Goal: Task Accomplishment & Management: Manage account settings

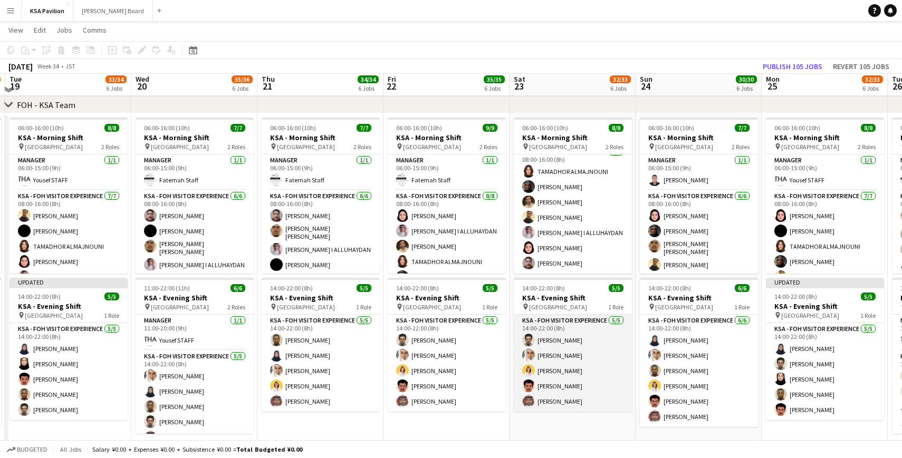
scroll to position [56, 0]
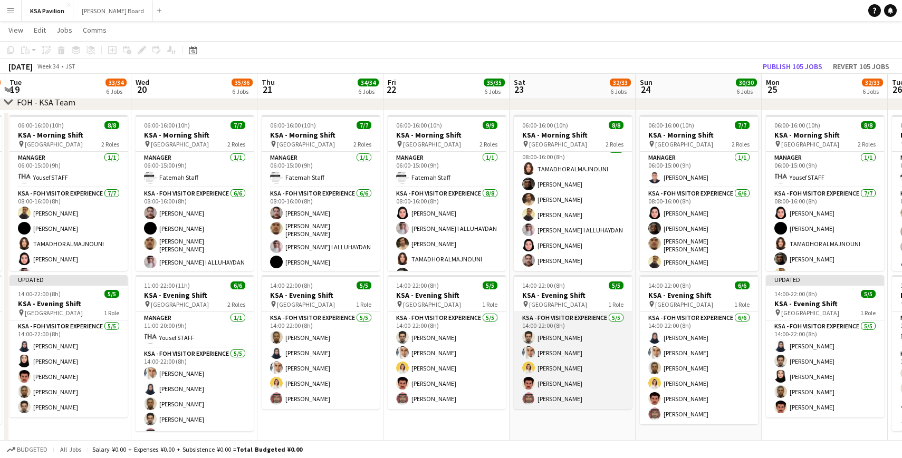
click at [568, 356] on app-card-role "KSA - FOH Visitor Experience [DATE] 14:00-22:00 (8h) [PERSON_NAME] Abdullah Alg…" at bounding box center [573, 360] width 118 height 97
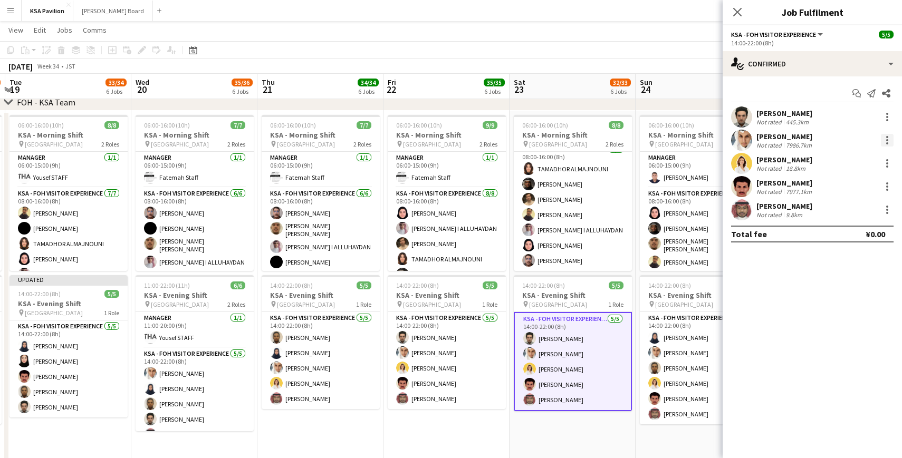
click at [886, 144] on div at bounding box center [887, 143] width 2 height 2
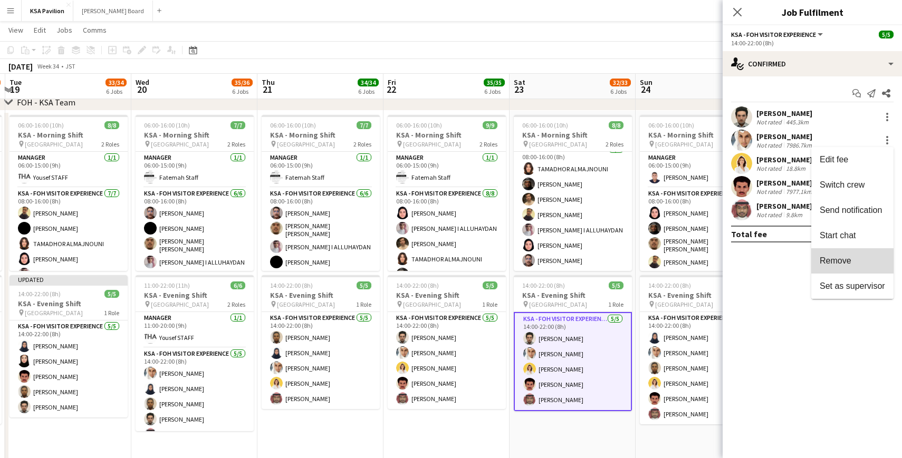
click at [847, 268] on button "Remove" at bounding box center [852, 260] width 82 height 25
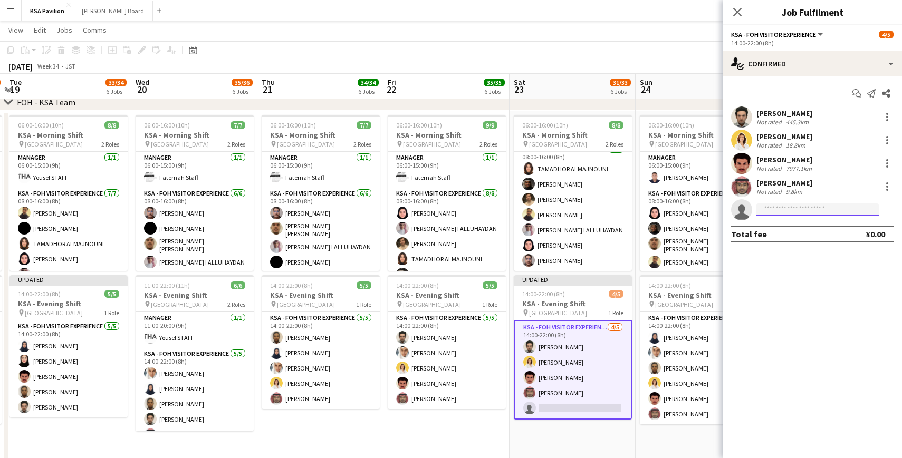
click at [807, 211] on input at bounding box center [817, 210] width 122 height 13
type input "****"
click at [784, 237] on span "[EMAIL_ADDRESS][DOMAIN_NAME]" at bounding box center [817, 233] width 105 height 8
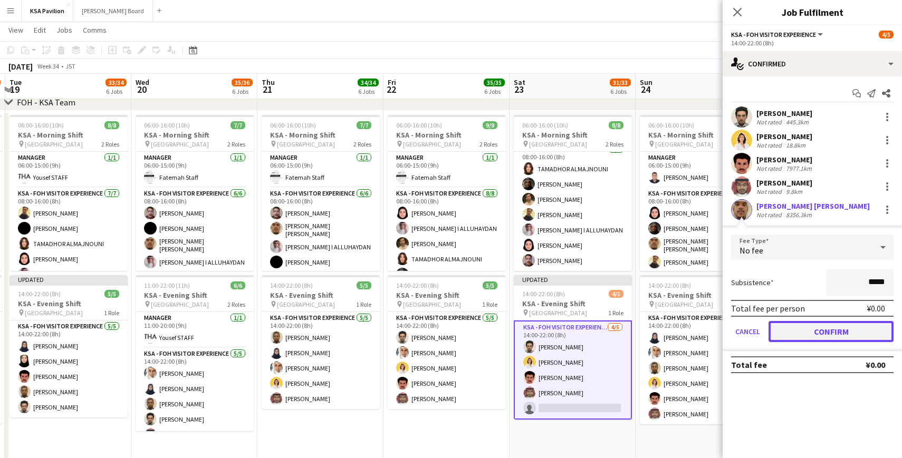
click at [790, 327] on button "Confirm" at bounding box center [830, 331] width 125 height 21
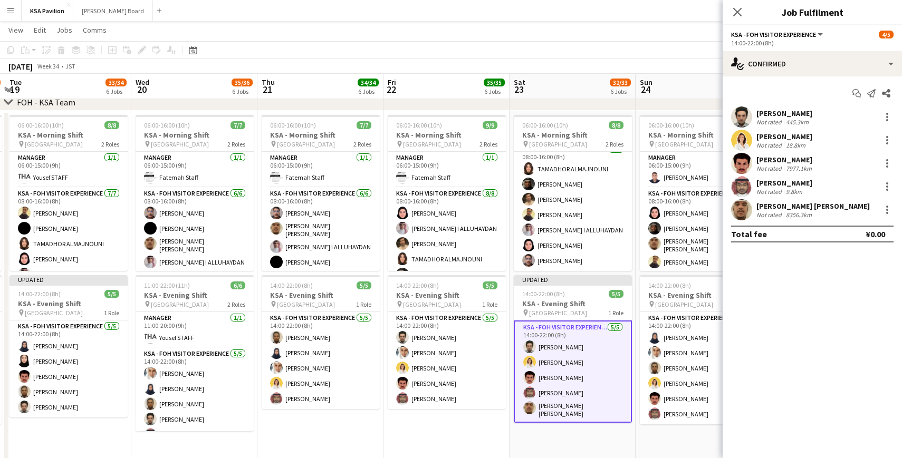
click at [736, 2] on div "Close pop-in" at bounding box center [737, 12] width 30 height 24
click at [735, 12] on icon "Close pop-in" at bounding box center [737, 12] width 10 height 10
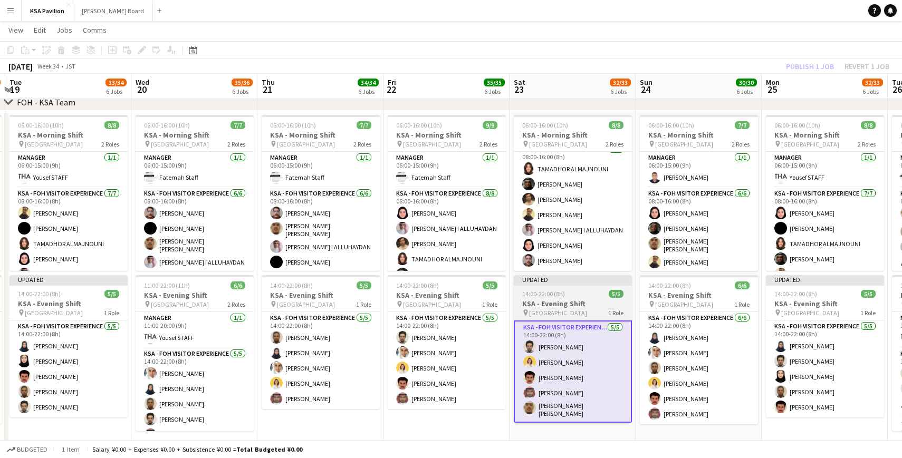
click at [542, 280] on div "Updated" at bounding box center [573, 279] width 118 height 8
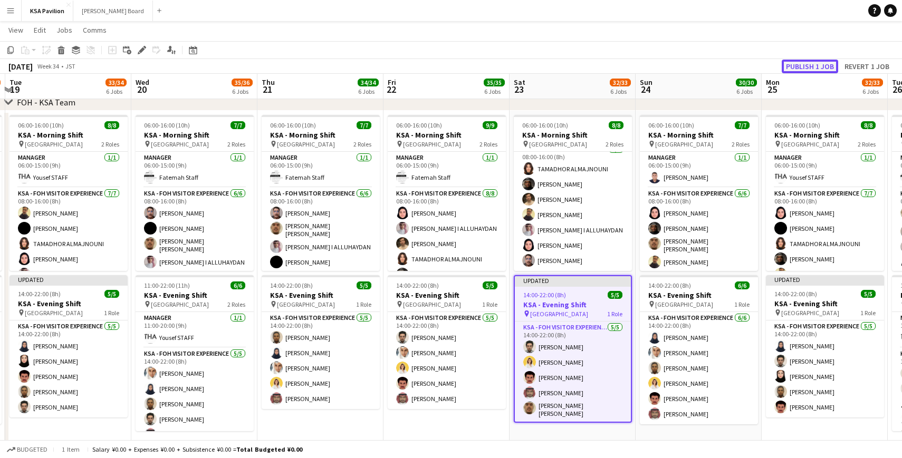
click at [806, 63] on button "Publish 1 job" at bounding box center [810, 67] width 56 height 14
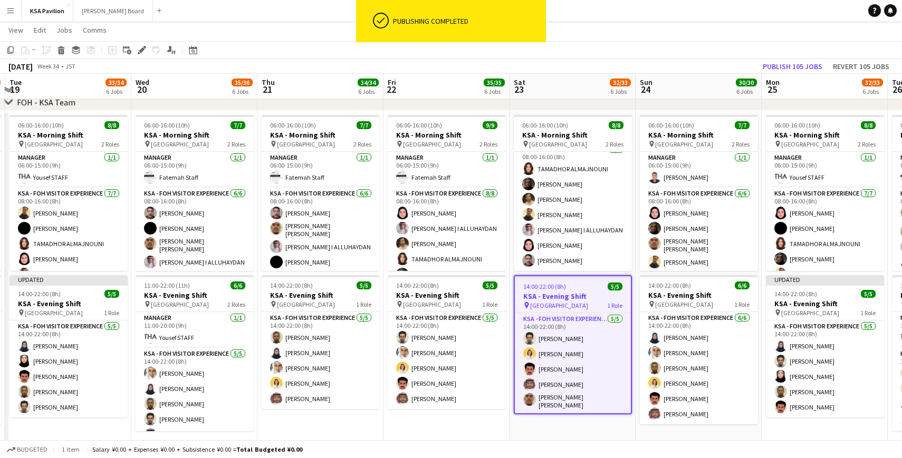
click at [499, 63] on div "[DATE] Week 34 • JST Publish 105 jobs Revert 105 jobs" at bounding box center [451, 66] width 902 height 15
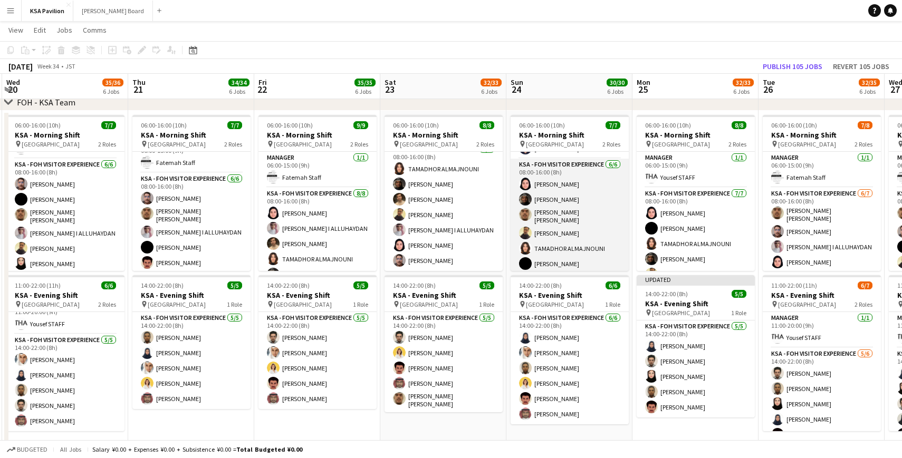
scroll to position [0, 507]
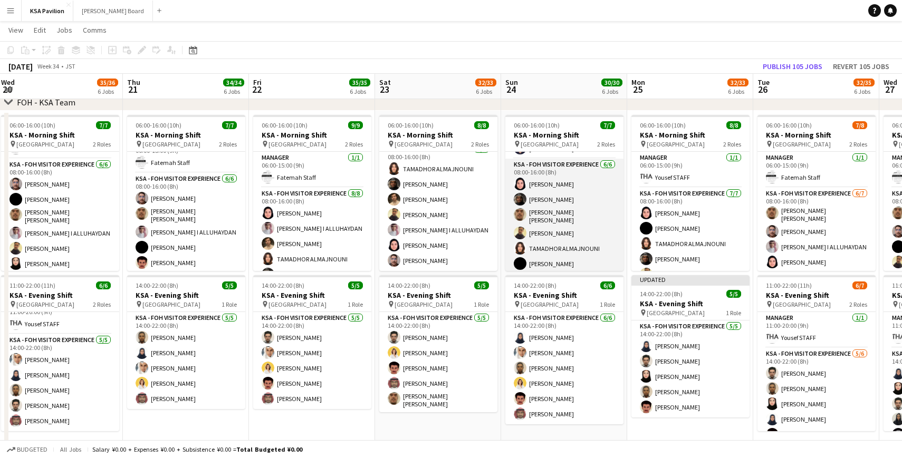
click at [561, 214] on app-card-role "KSA - FOH Visitor Experience [DATE] 08:00-16:00 (8h) Dur [PERSON_NAME] [PERSON_…" at bounding box center [564, 216] width 118 height 115
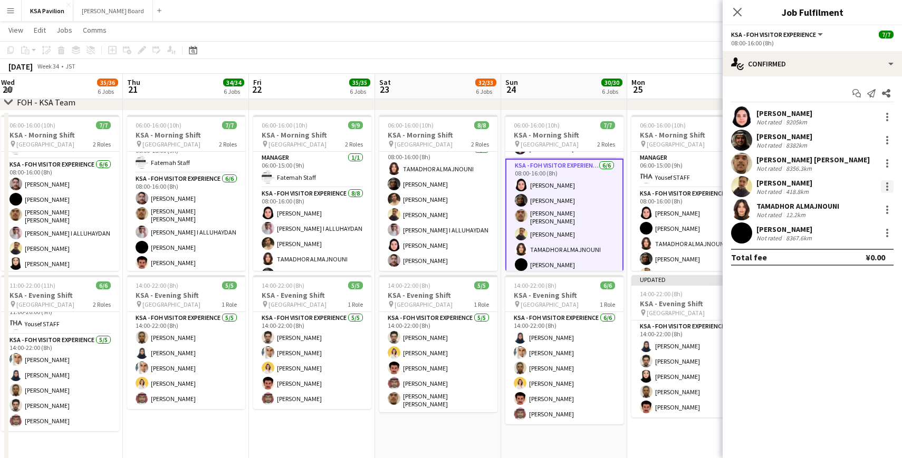
click at [885, 184] on div at bounding box center [887, 186] width 13 height 13
click at [865, 306] on span "Remove" at bounding box center [852, 307] width 65 height 9
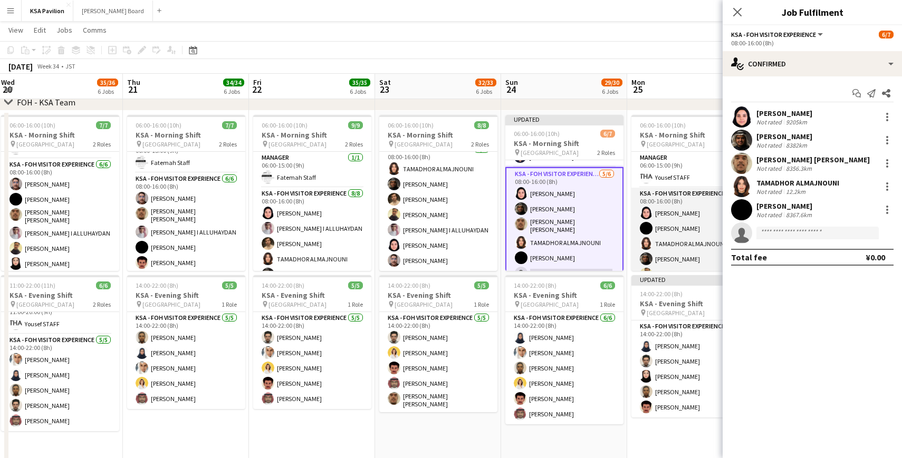
click at [670, 211] on app-card-role "KSA - FOH Visitor Experience [DATE] 08:00-16:00 (8h) [PERSON_NAME] TAMADHOR ALM…" at bounding box center [690, 253] width 118 height 131
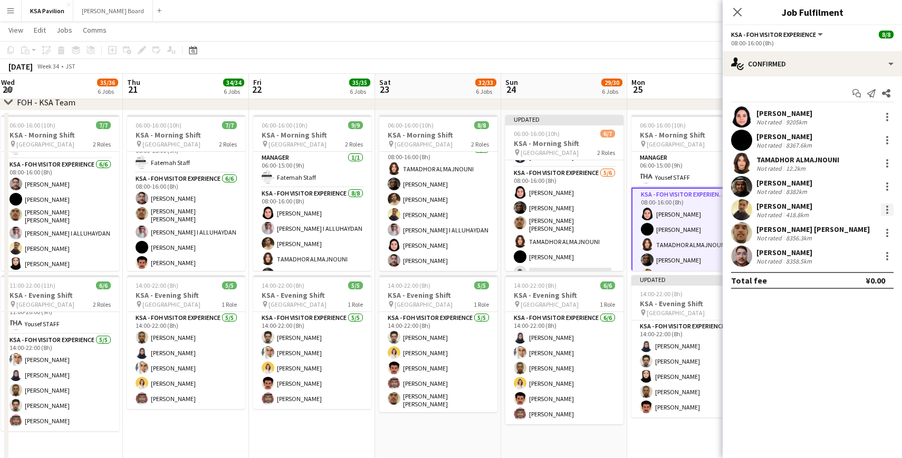
click at [889, 207] on div at bounding box center [887, 210] width 13 height 13
click at [858, 326] on span "Remove" at bounding box center [852, 330] width 65 height 9
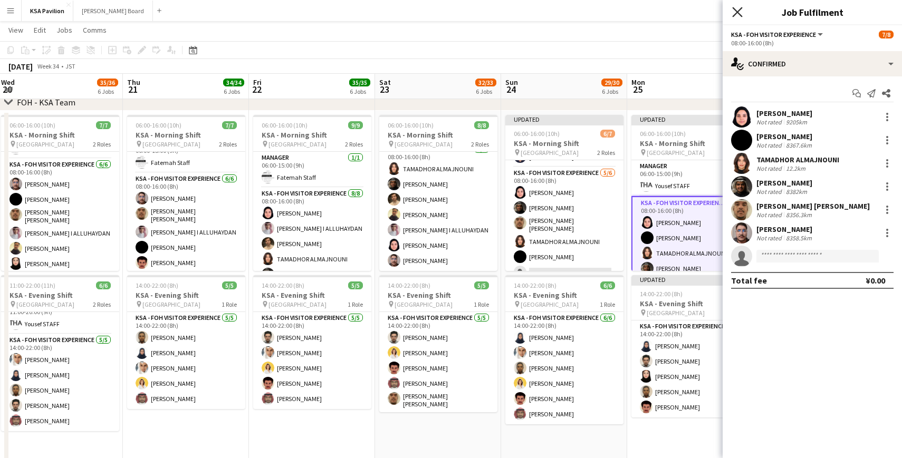
click at [740, 10] on icon "Close pop-in" at bounding box center [737, 12] width 10 height 10
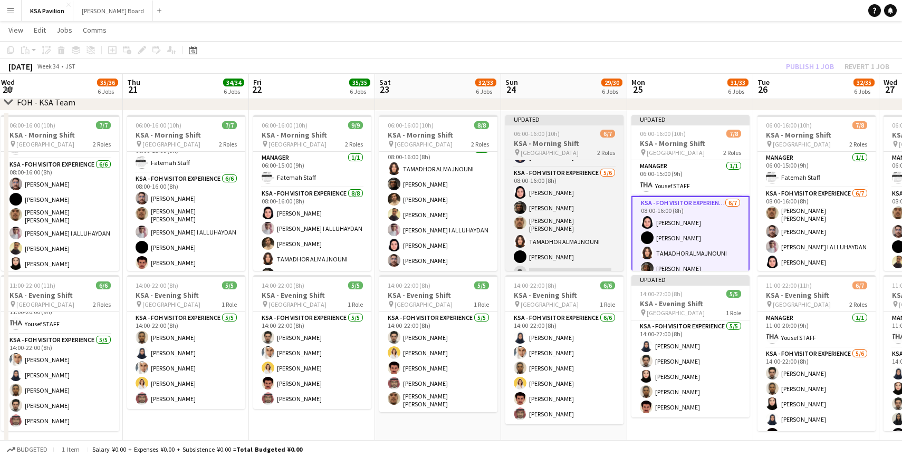
click at [580, 119] on div "Updated" at bounding box center [564, 119] width 118 height 8
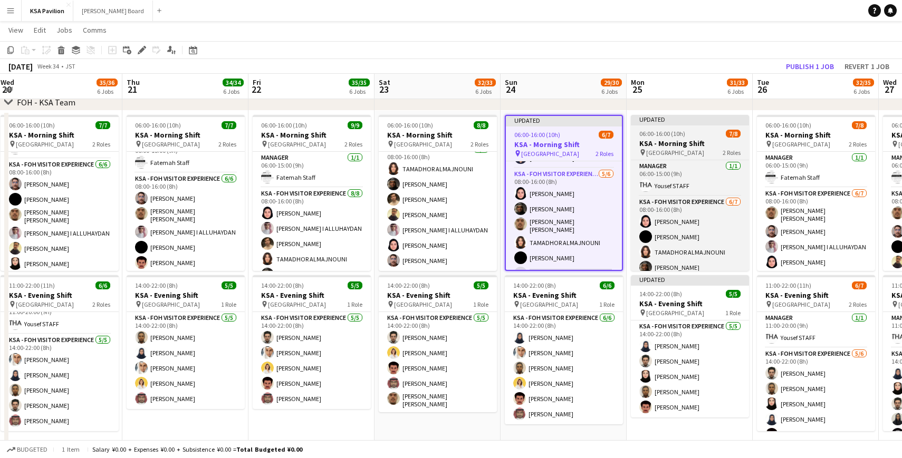
click at [651, 117] on div "Updated" at bounding box center [690, 119] width 118 height 8
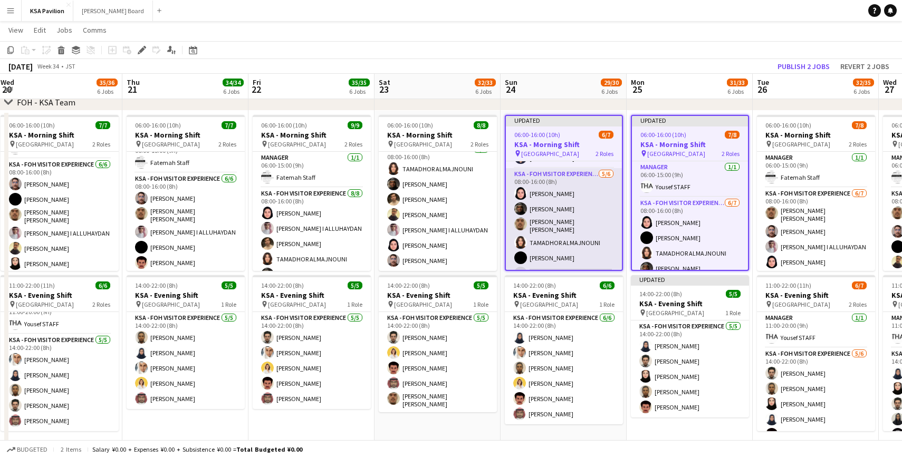
click at [581, 185] on app-card-role "KSA - FOH Visitor Experience [DATE] 08:00-16:00 (8h) Dur [PERSON_NAME] [PERSON_…" at bounding box center [564, 225] width 116 height 115
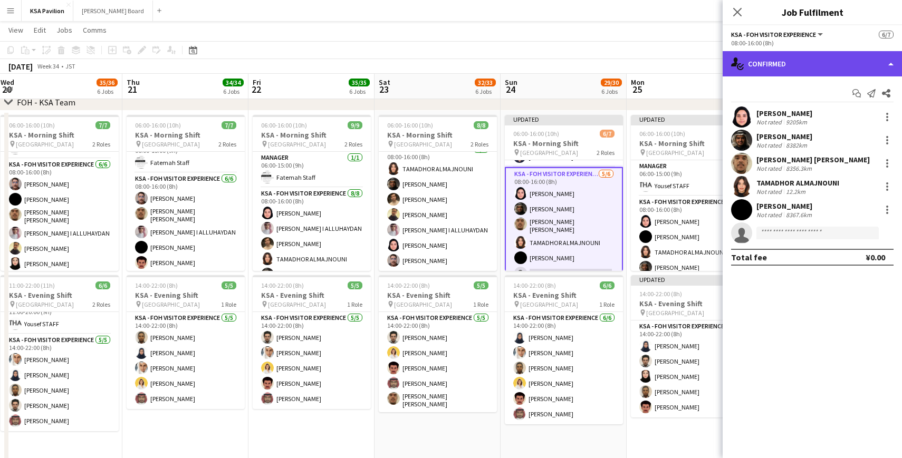
click at [887, 59] on div "single-neutral-actions-check-2 Confirmed" at bounding box center [811, 63] width 179 height 25
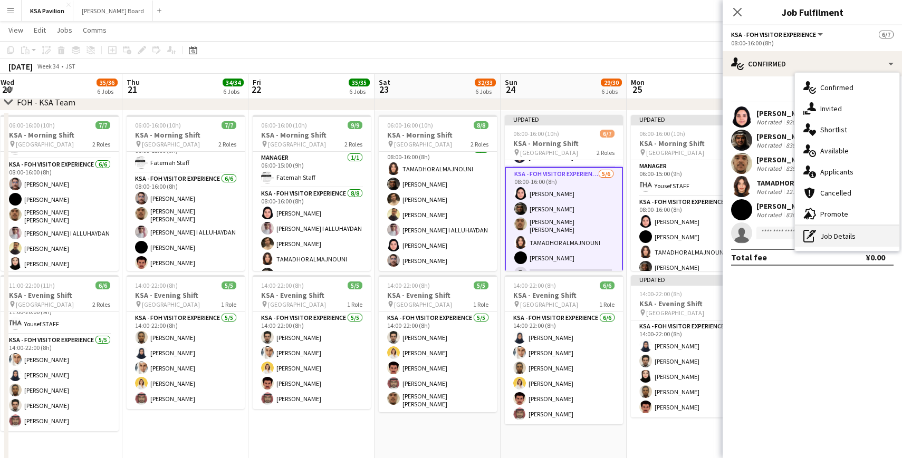
click at [850, 237] on div "pen-write Job Details" at bounding box center [847, 236] width 104 height 21
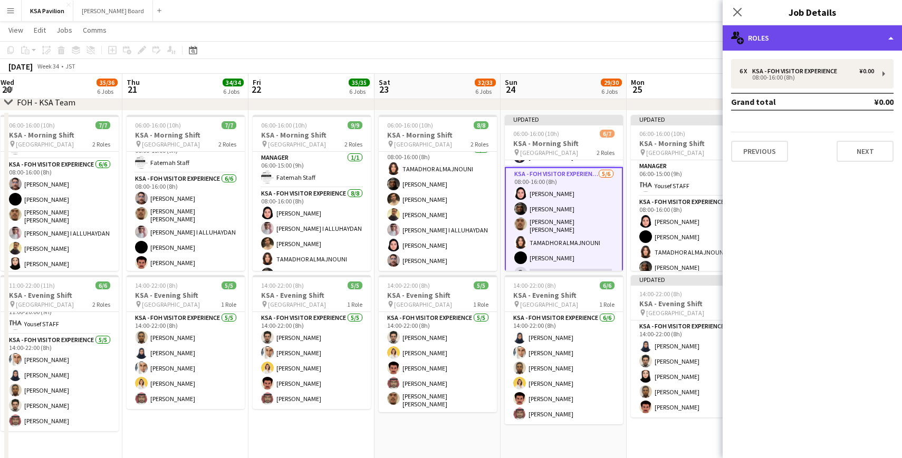
click at [892, 38] on div "multiple-users-add Roles" at bounding box center [811, 37] width 179 height 25
click at [807, 41] on div "multiple-users-add Roles" at bounding box center [811, 37] width 179 height 25
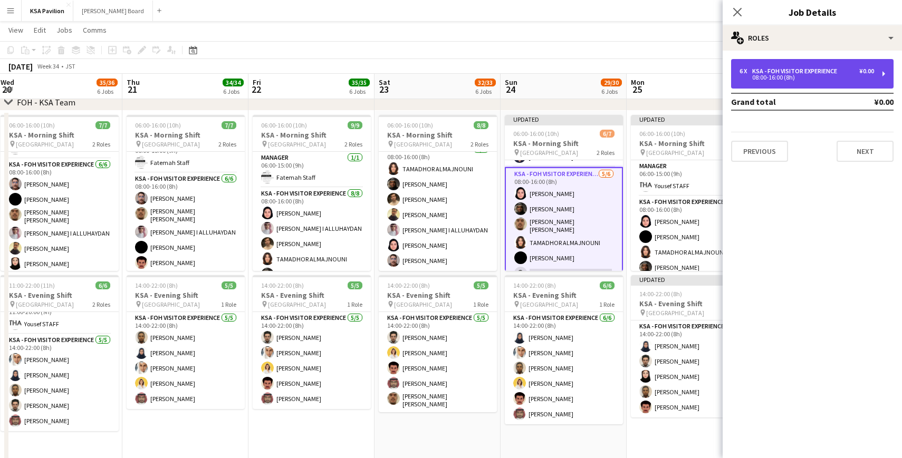
click at [854, 62] on div "6 x KSA - FOH Visitor Experience ¥0.00 08:00-16:00 (8h)" at bounding box center [812, 74] width 162 height 30
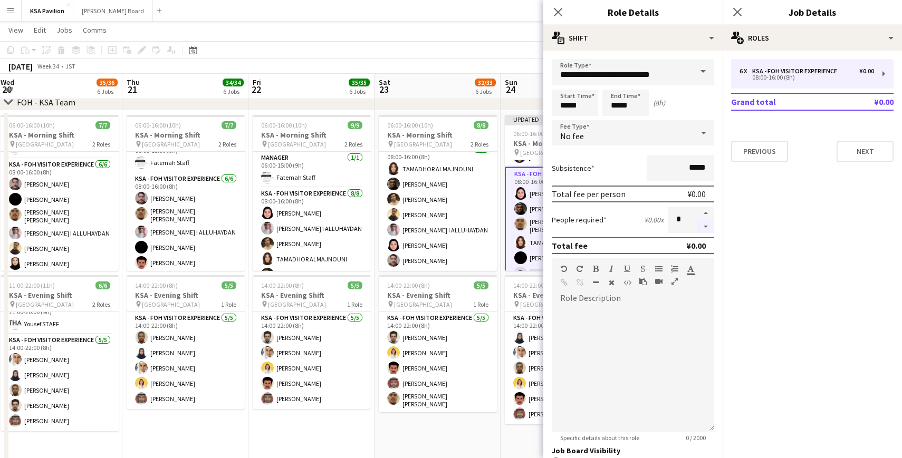
click at [707, 225] on button "button" at bounding box center [705, 226] width 17 height 13
type input "*"
click at [560, 15] on icon "Close pop-in" at bounding box center [558, 12] width 10 height 10
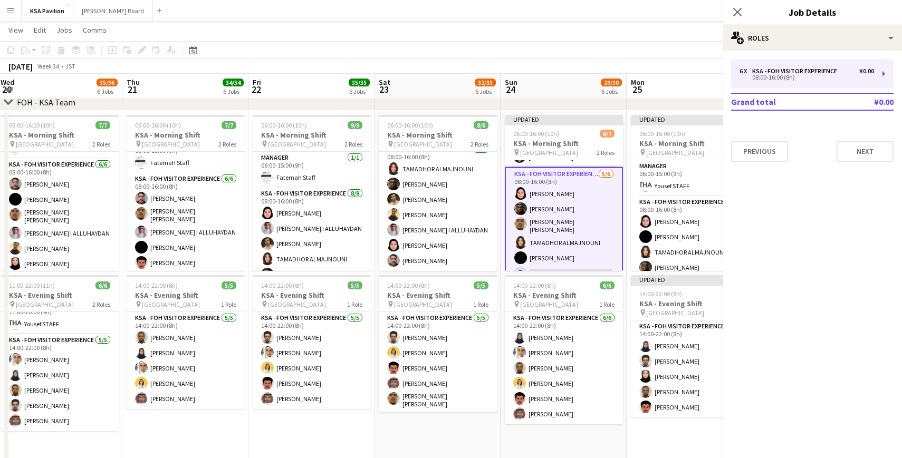
scroll to position [24, 0]
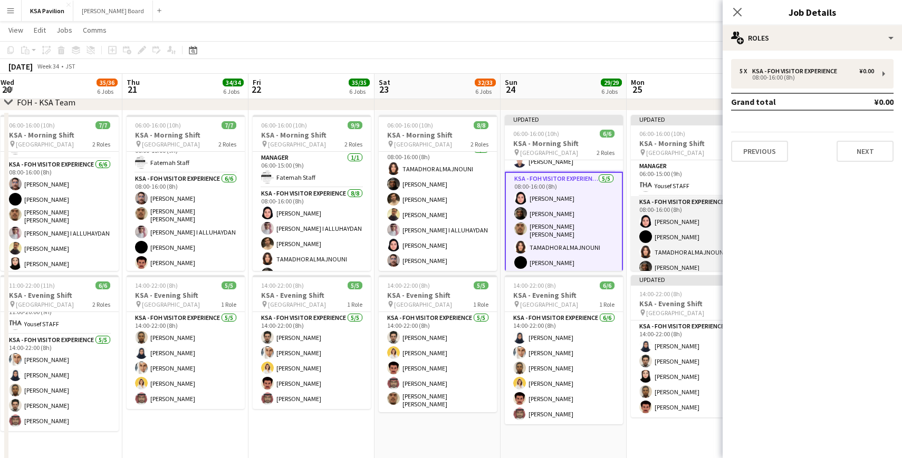
click at [656, 198] on app-card-role "KSA - FOH Visitor Experience [DATE] 08:00-16:00 (8h) Dur [PERSON_NAME] Aloshaiw…" at bounding box center [690, 261] width 118 height 131
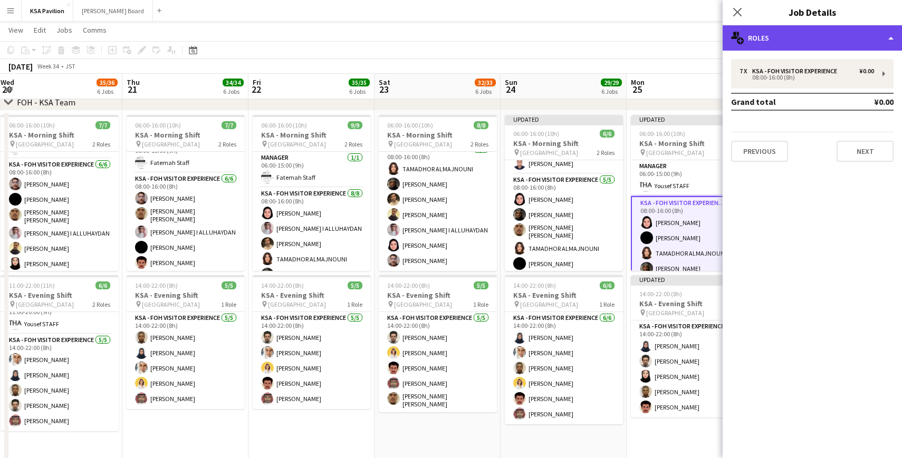
click at [882, 39] on div "multiple-users-add Roles" at bounding box center [811, 37] width 179 height 25
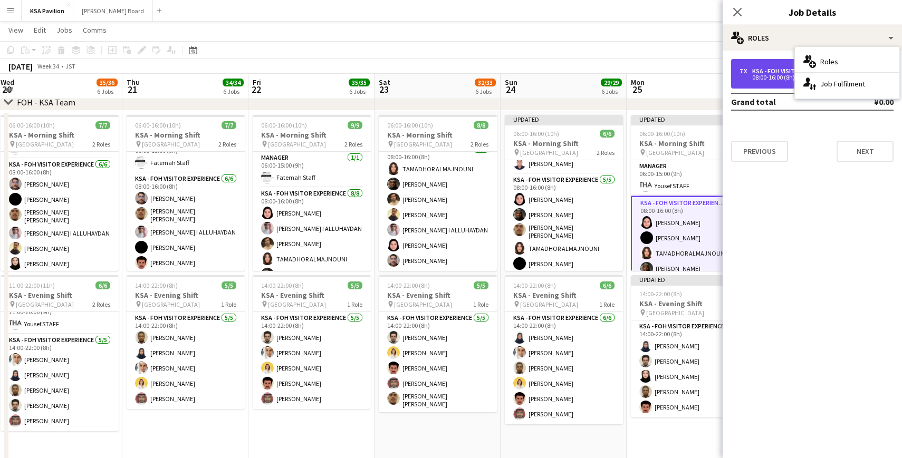
click at [767, 68] on div "KSA - FOH Visitor Experience" at bounding box center [796, 71] width 89 height 7
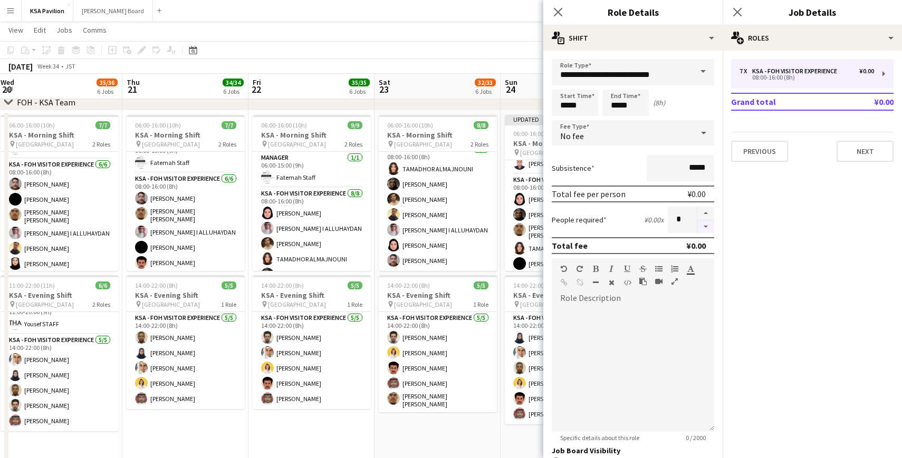
click at [708, 226] on button "button" at bounding box center [705, 226] width 17 height 13
type input "*"
click at [556, 13] on icon "Close pop-in" at bounding box center [558, 12] width 10 height 10
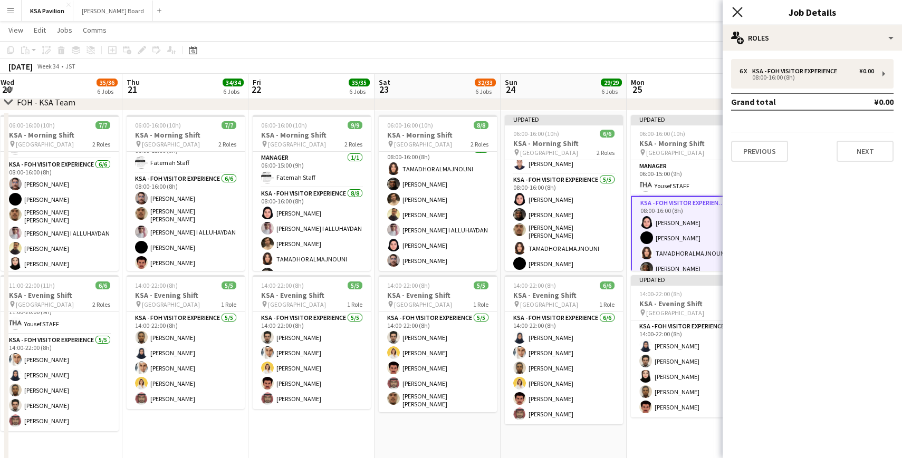
click at [736, 9] on icon "Close pop-in" at bounding box center [737, 12] width 10 height 10
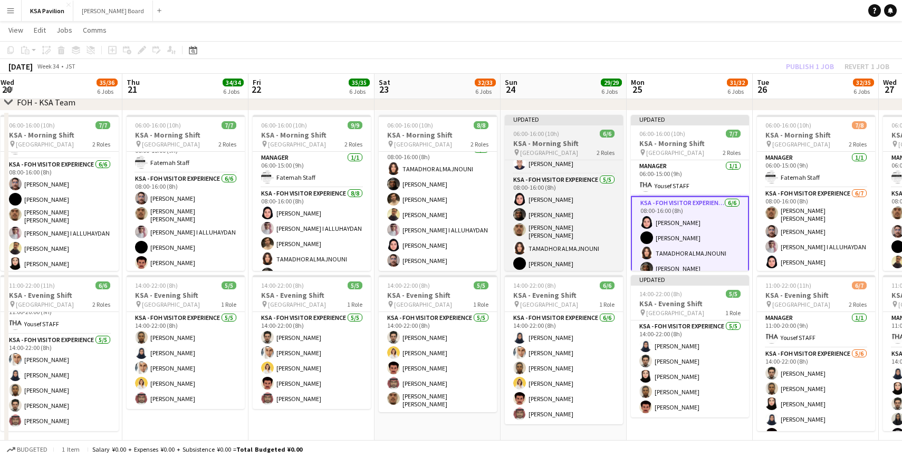
click at [561, 119] on div "Updated" at bounding box center [564, 119] width 118 height 8
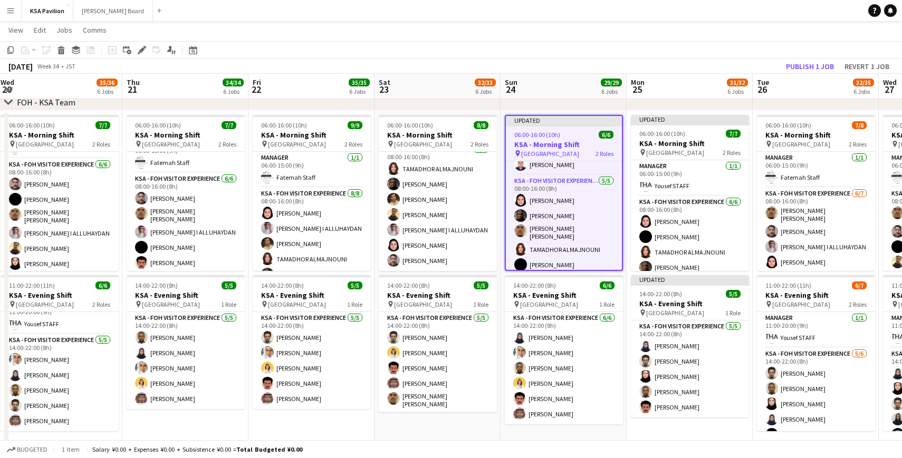
scroll to position [24, 0]
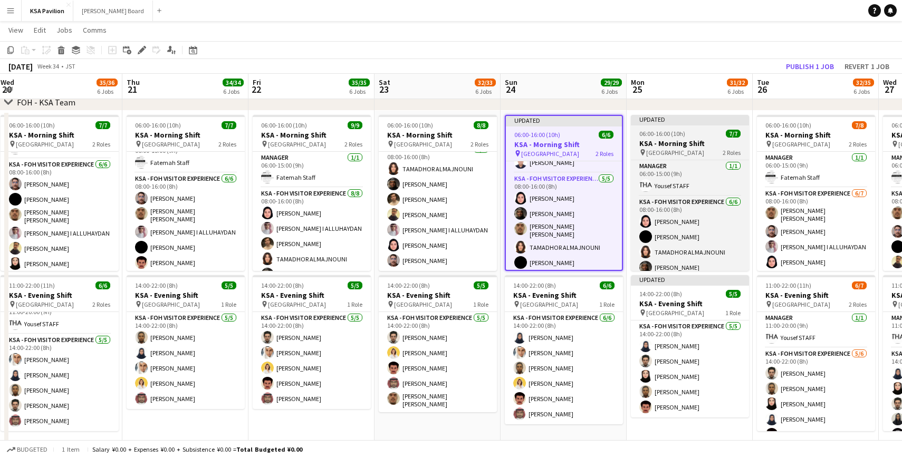
click at [651, 122] on div "Updated" at bounding box center [690, 119] width 118 height 8
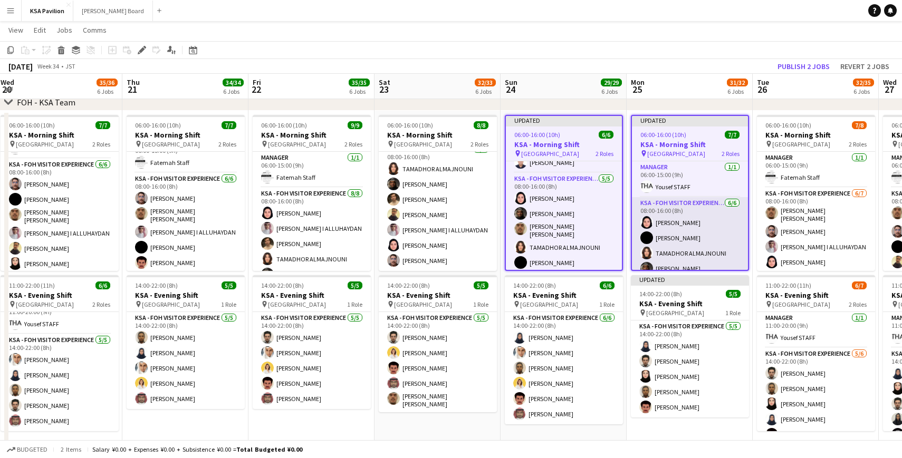
scroll to position [40, 0]
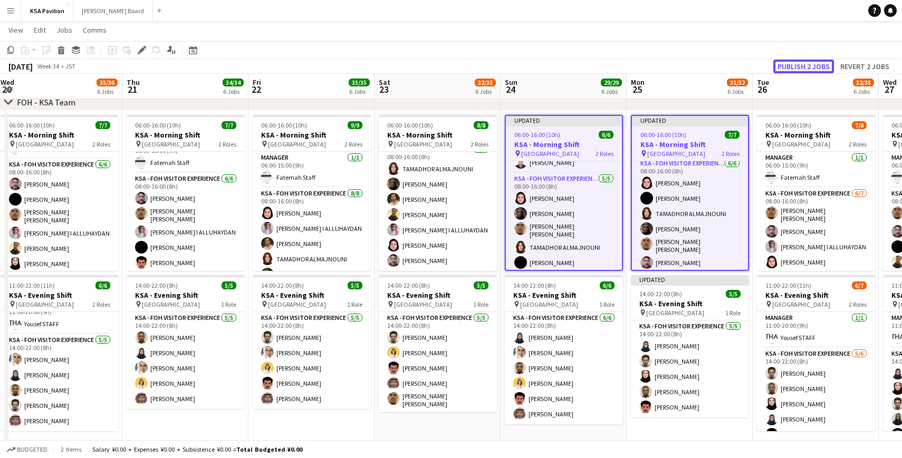
click at [792, 66] on button "Publish 2 jobs" at bounding box center [803, 67] width 61 height 14
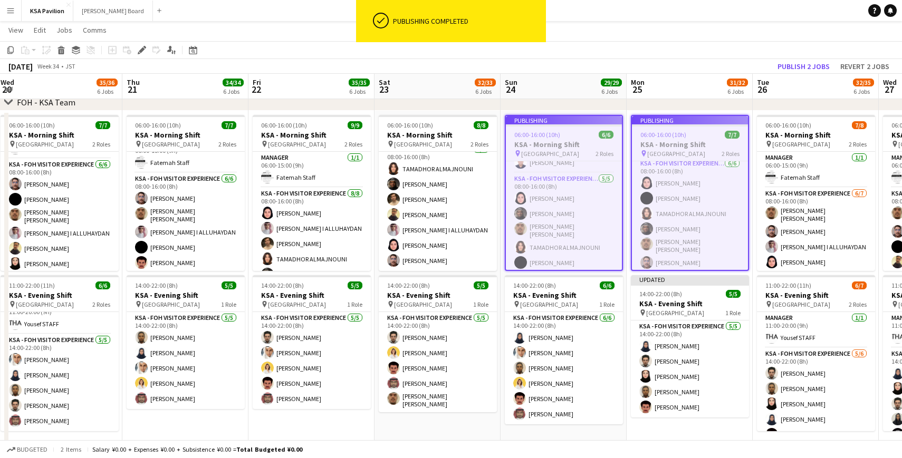
scroll to position [31, 0]
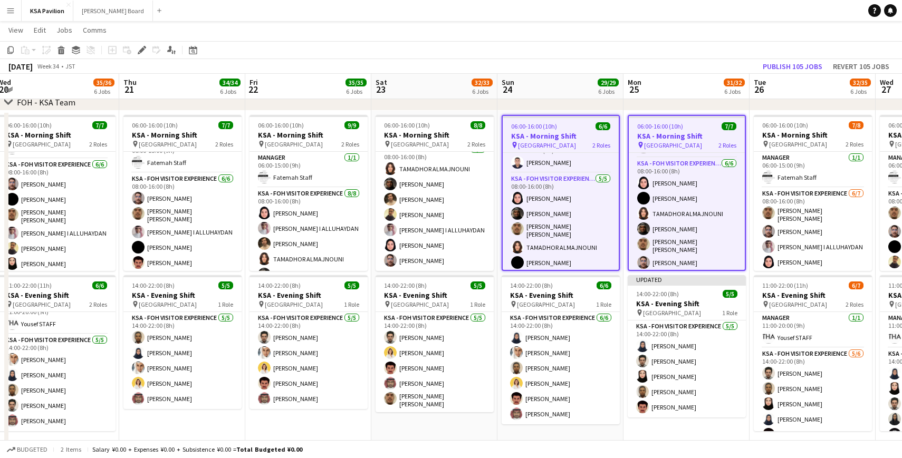
drag, startPoint x: 414, startPoint y: 305, endPoint x: 407, endPoint y: 417, distance: 112.0
click at [408, 415] on app-calendar-viewport "Sat 16 35/35 6 Jobs Sun 17 30/30 7 Jobs Mon 18 32/33 6 Jobs Tue 19 33/34 6 Jobs…" at bounding box center [451, 466] width 902 height 962
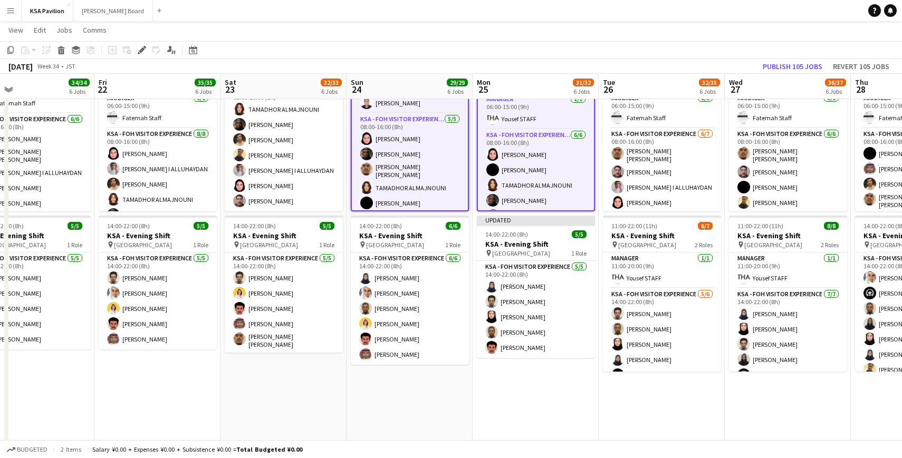
scroll to position [0, 411]
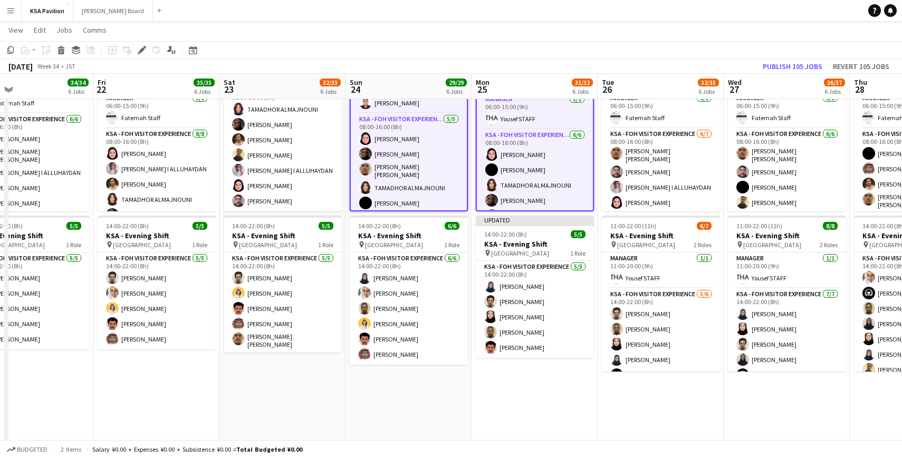
click at [506, 403] on app-date-cell "06:00-16:00 (10h) 7/7 KSA - Morning Shift pin [GEOGRAPHIC_DATA] 2 Roles Manager…" at bounding box center [534, 250] width 126 height 398
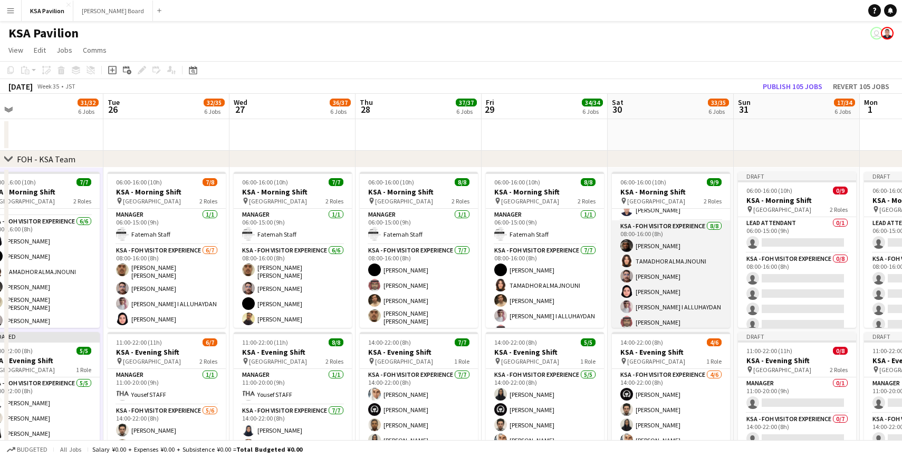
scroll to position [21, 0]
click at [658, 255] on app-card-role "KSA - FOH Visitor Experience [DATE] 08:00-16:00 (8h) [PERSON_NAME] TAMADHOR ALM…" at bounding box center [671, 295] width 118 height 143
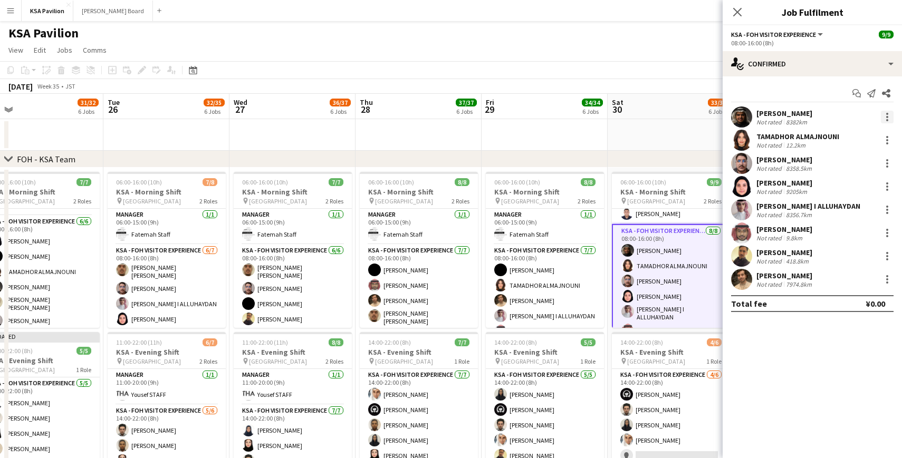
click at [885, 119] on div at bounding box center [887, 117] width 13 height 13
click at [851, 232] on button "Remove" at bounding box center [852, 237] width 82 height 25
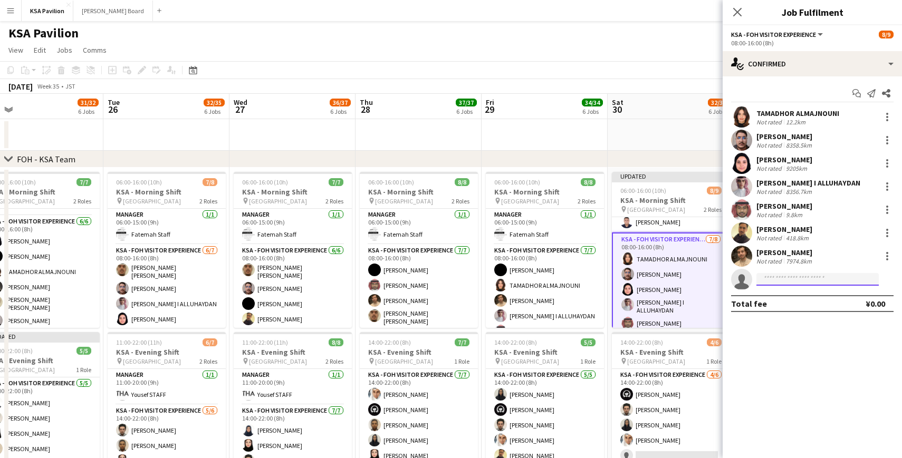
click at [774, 277] on input at bounding box center [817, 279] width 122 height 13
type input "****"
click at [783, 303] on span "[PERSON_NAME][EMAIL_ADDRESS][DOMAIN_NAME]" at bounding box center [817, 303] width 105 height 8
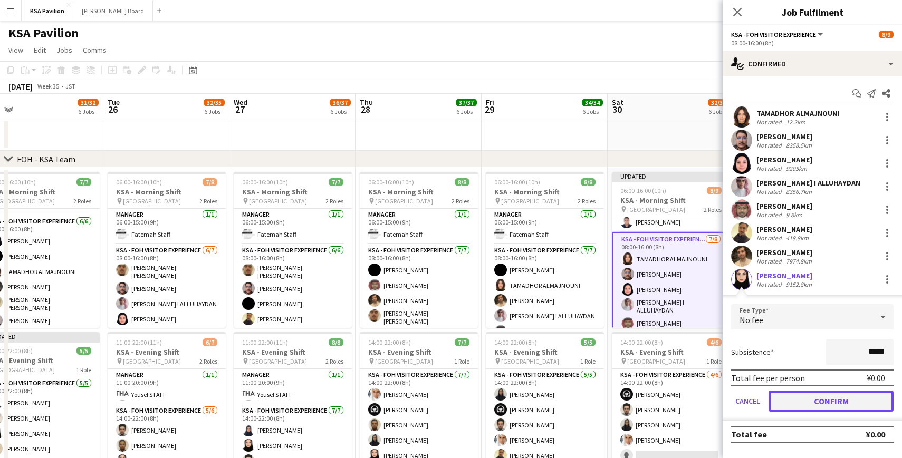
click at [801, 394] on button "Confirm" at bounding box center [830, 401] width 125 height 21
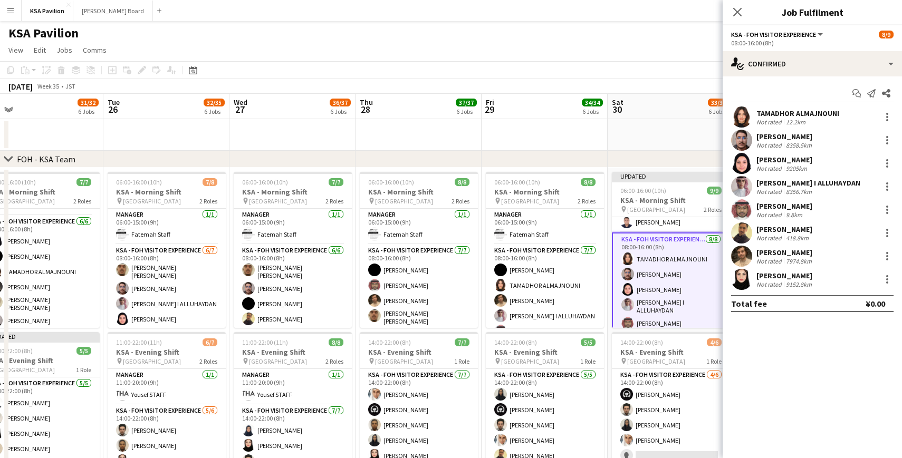
click at [673, 131] on app-date-cell at bounding box center [671, 135] width 126 height 32
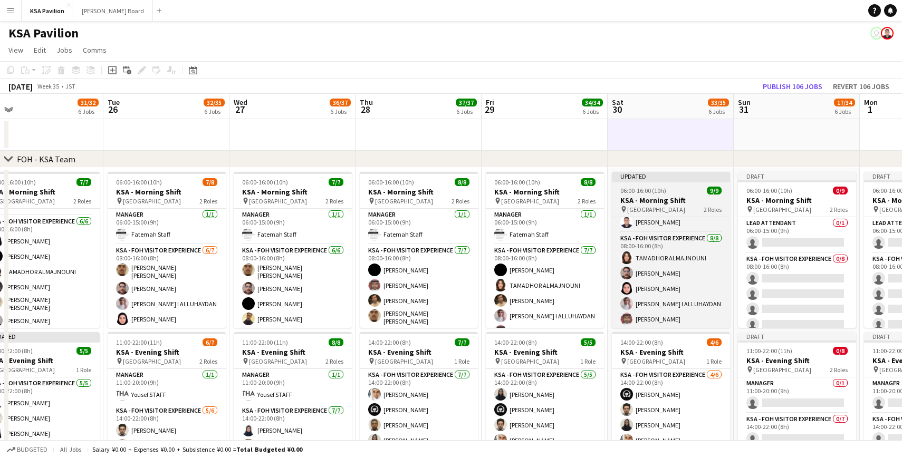
click at [659, 175] on div "Updated" at bounding box center [671, 176] width 118 height 8
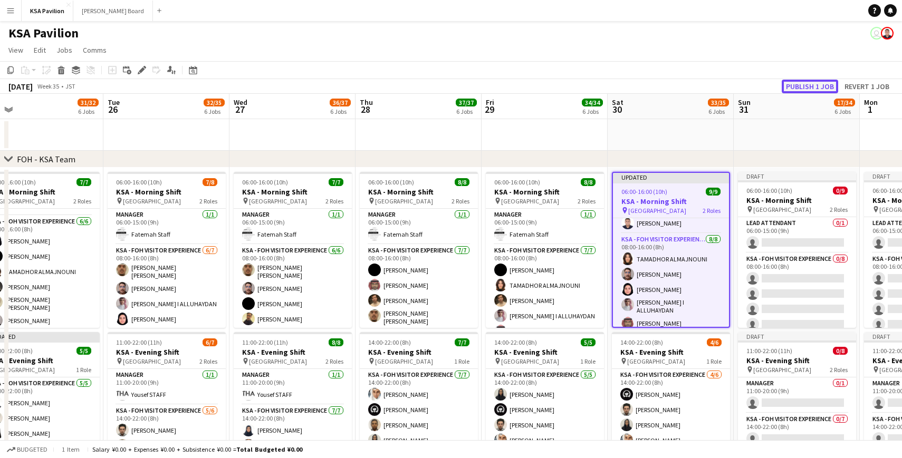
click at [800, 85] on button "Publish 1 job" at bounding box center [810, 87] width 56 height 14
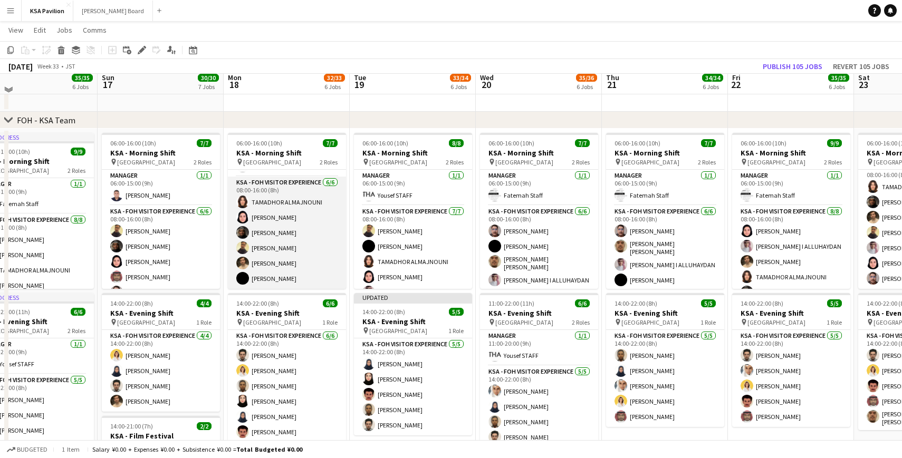
scroll to position [32, 0]
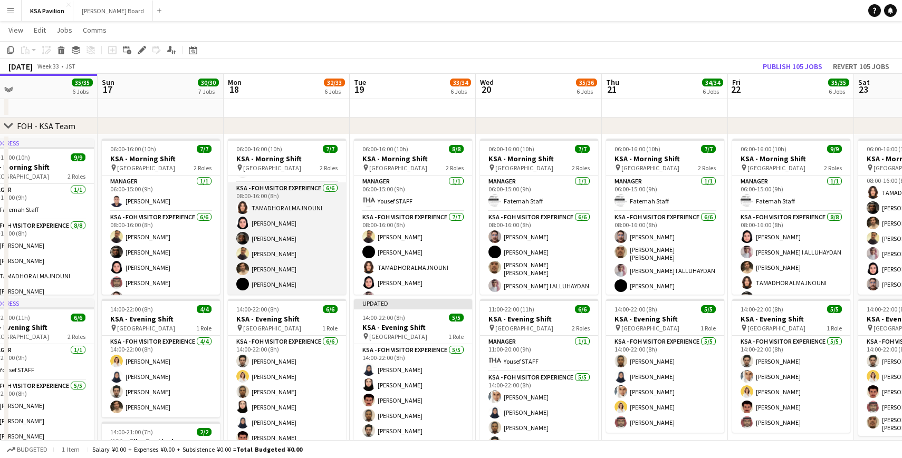
click at [276, 237] on app-card-role "KSA - FOH Visitor Experience [DATE] 08:00-16:00 (8h) TAMADHOR ALMAJNOUNI Dur Mu…" at bounding box center [287, 238] width 118 height 112
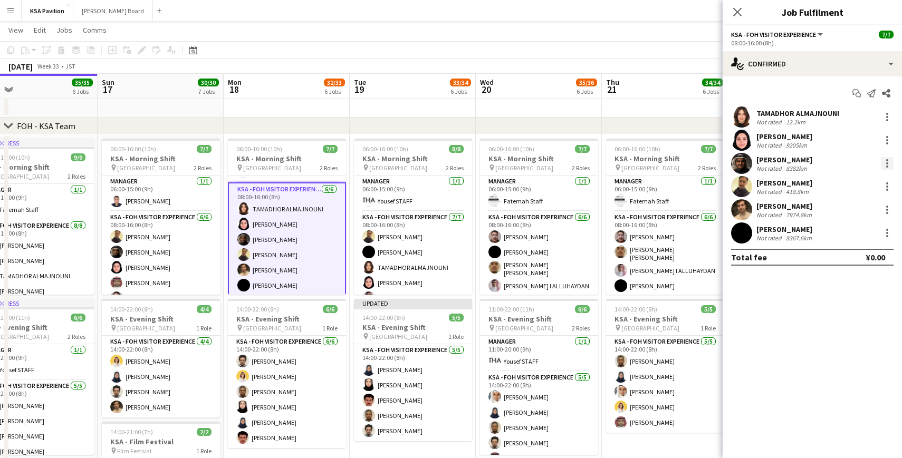
click at [889, 163] on div at bounding box center [887, 163] width 13 height 13
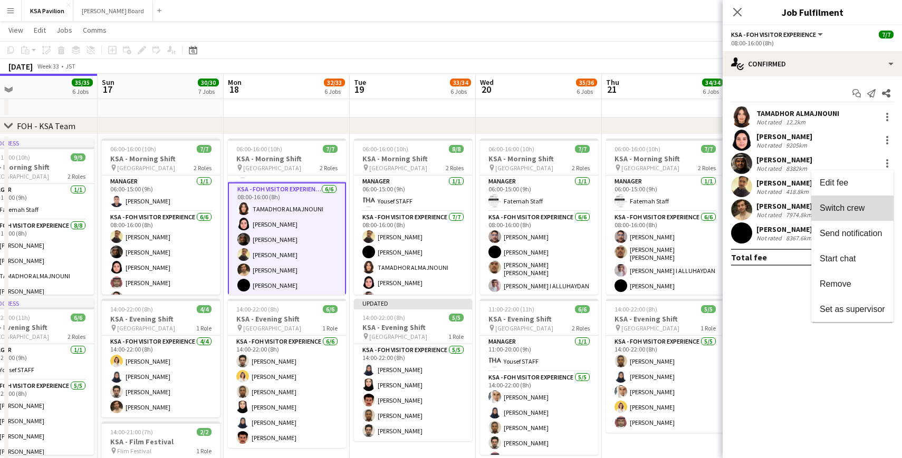
click at [856, 213] on button "Switch crew" at bounding box center [852, 208] width 82 height 25
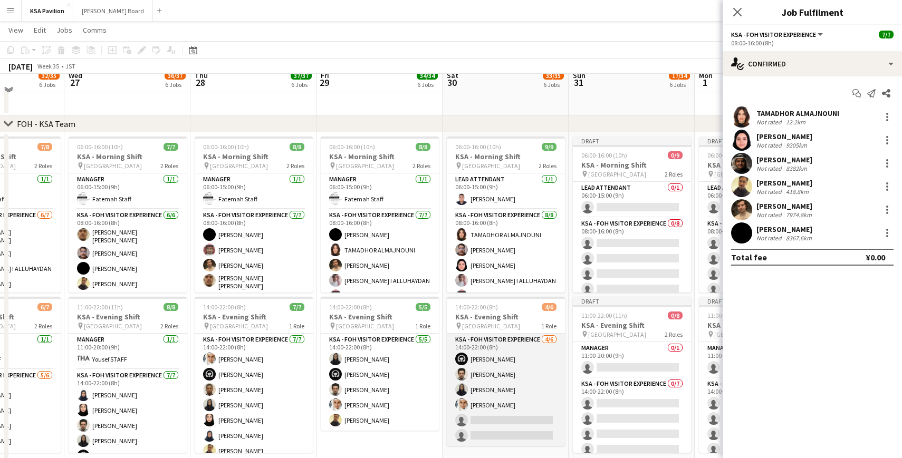
scroll to position [58, 0]
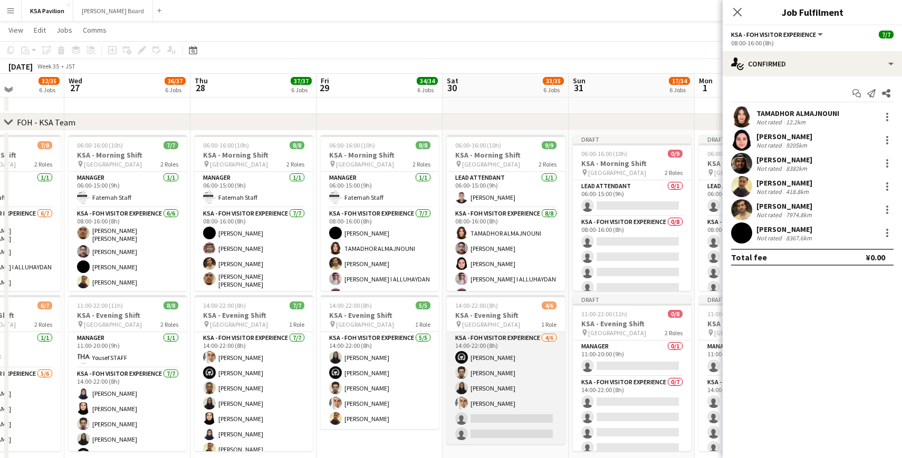
click at [504, 402] on app-card-role "KSA - FOH Visitor Experience [DATE] 14:00-22:00 (8h) [PERSON_NAME] [PERSON_NAME…" at bounding box center [506, 388] width 118 height 112
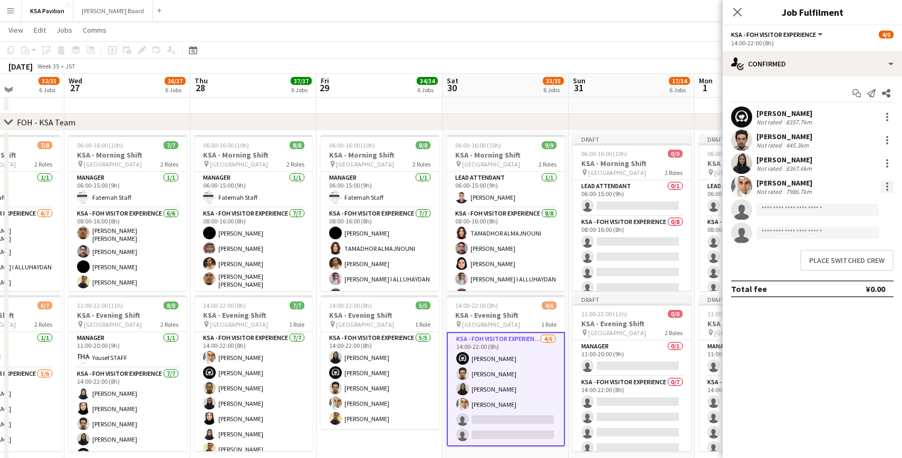
click at [886, 182] on div at bounding box center [887, 183] width 2 height 2
click at [867, 237] on button "Switch with" at bounding box center [852, 231] width 82 height 25
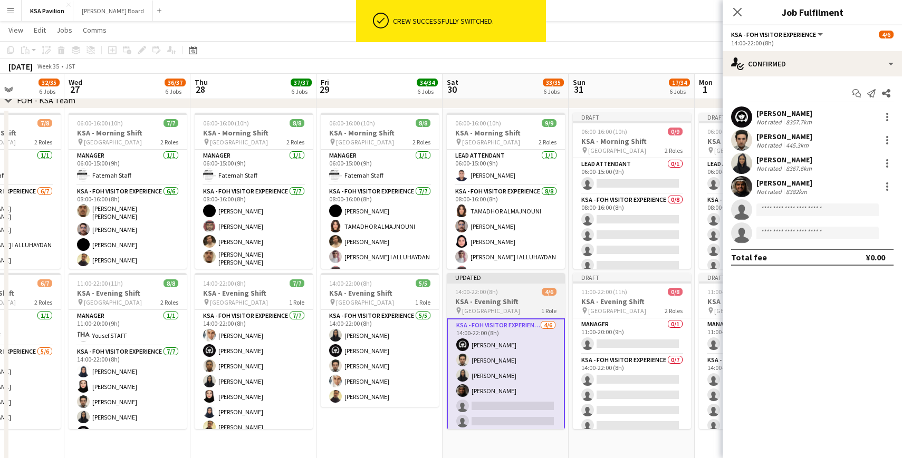
click at [490, 280] on div "Updated" at bounding box center [506, 277] width 118 height 8
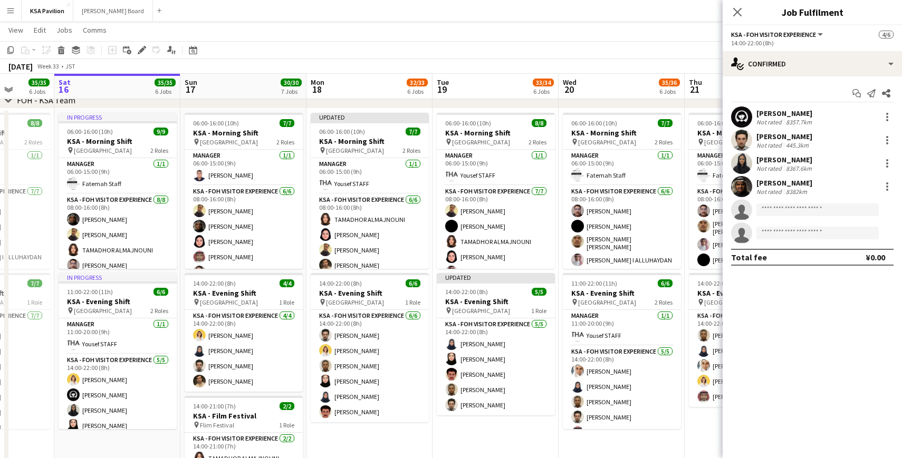
scroll to position [0, 322]
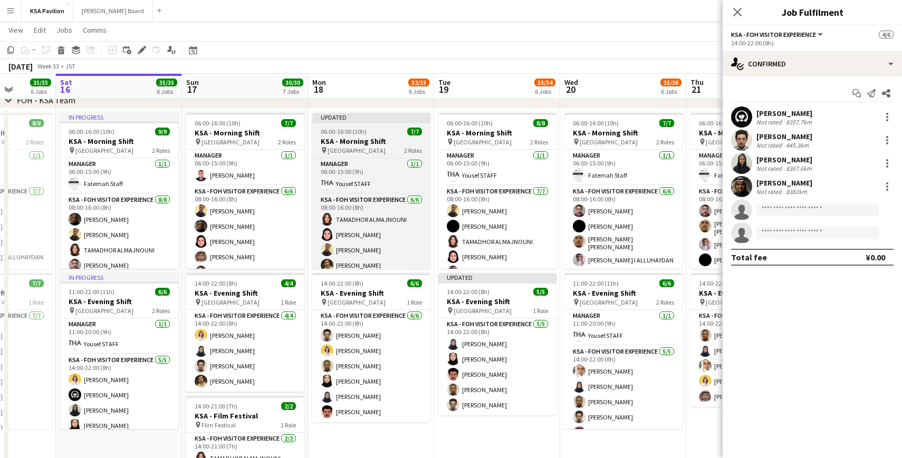
click at [372, 114] on div "Updated" at bounding box center [371, 117] width 118 height 8
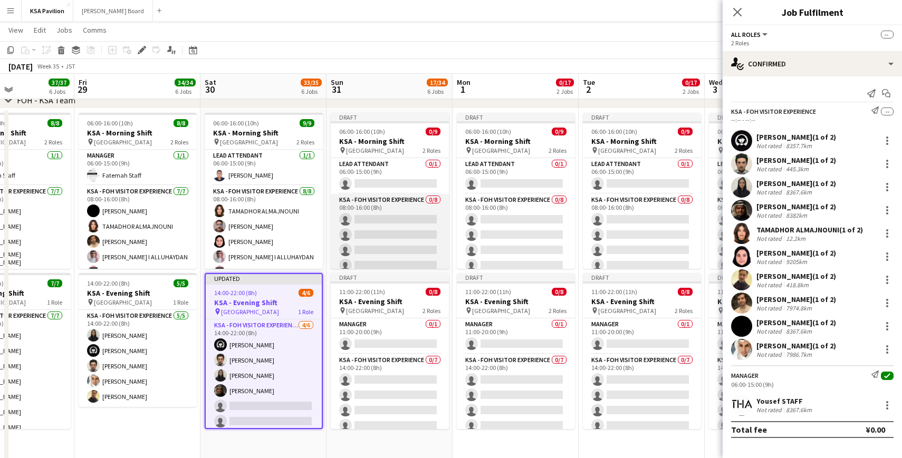
scroll to position [0, 432]
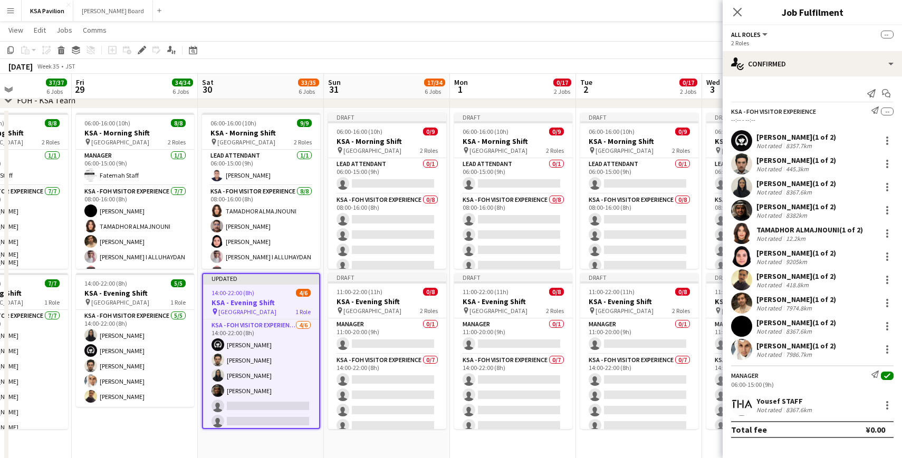
click at [266, 284] on div at bounding box center [261, 284] width 116 height 2
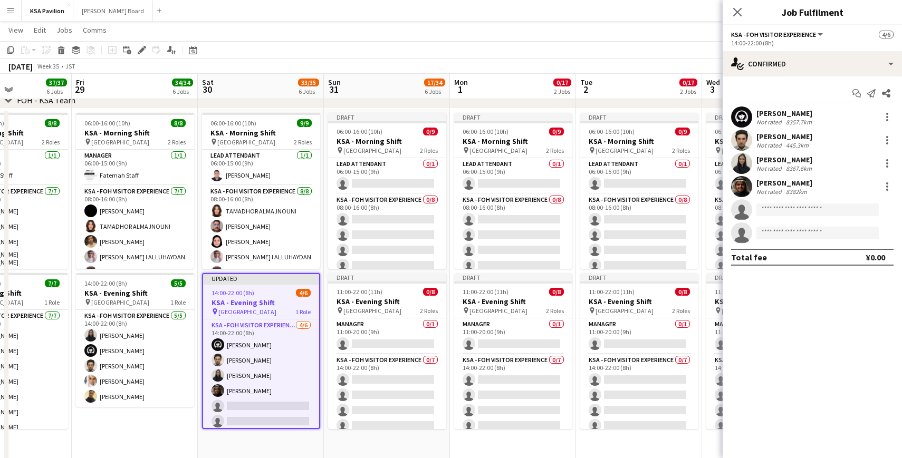
click at [267, 277] on div "Updated" at bounding box center [261, 278] width 116 height 8
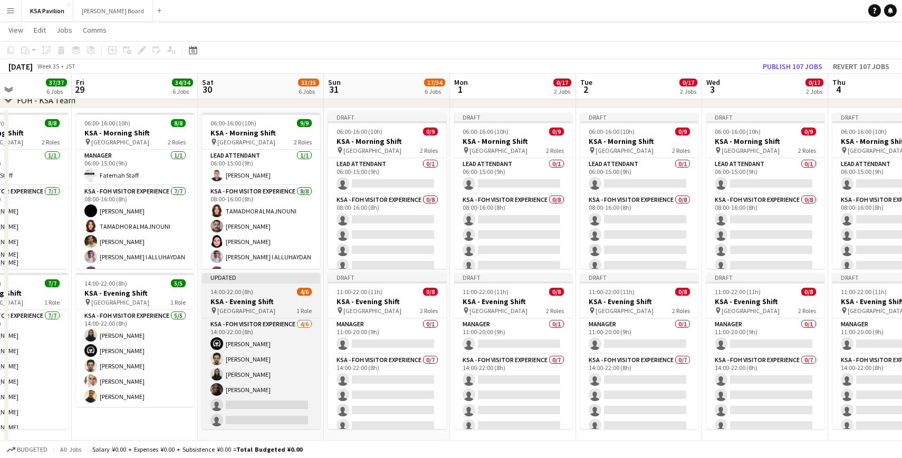
click at [272, 275] on div "Updated" at bounding box center [261, 277] width 118 height 8
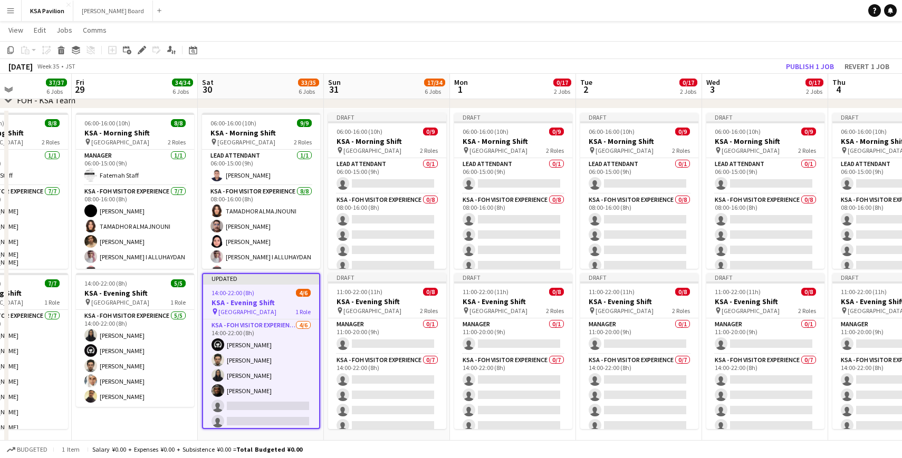
click at [278, 280] on div "Updated" at bounding box center [261, 278] width 116 height 8
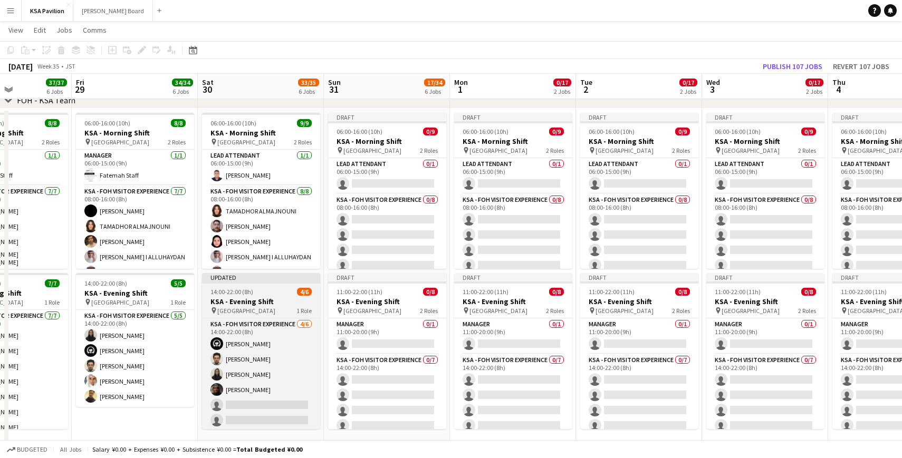
click at [266, 277] on div "Updated" at bounding box center [261, 277] width 118 height 8
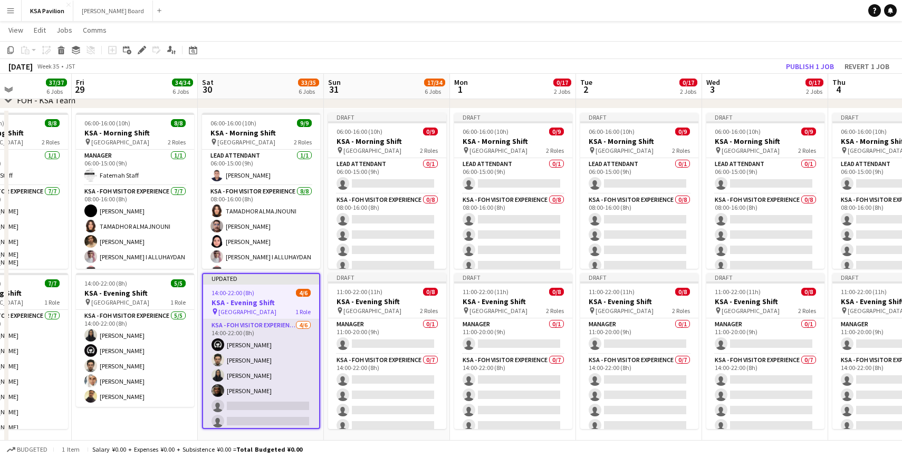
click at [266, 329] on app-card-role "KSA - FOH Visitor Experience [DATE] 14:00-22:00 (8h) [PERSON_NAME] [PERSON_NAME…" at bounding box center [261, 376] width 116 height 112
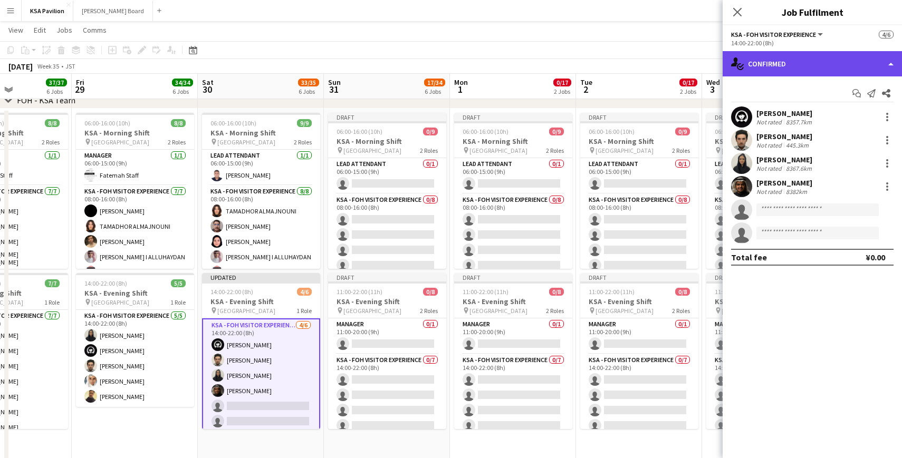
click at [892, 62] on div "single-neutral-actions-check-2 Confirmed" at bounding box center [811, 63] width 179 height 25
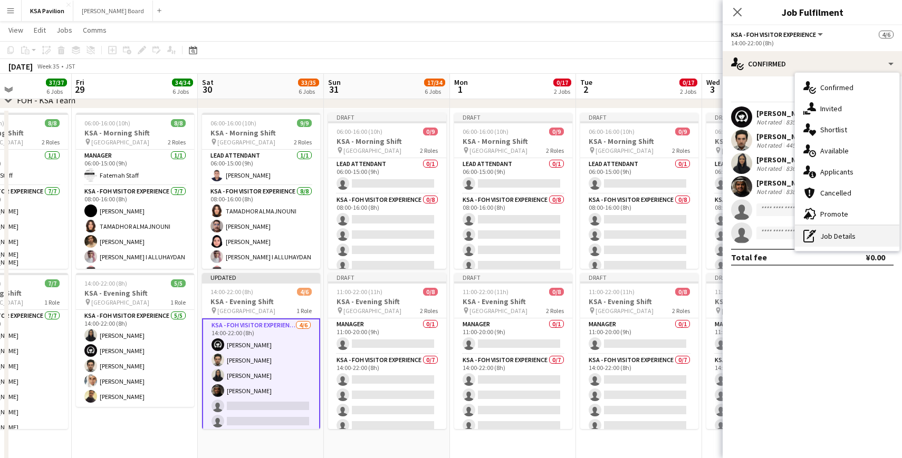
click at [834, 239] on div "pen-write Job Details" at bounding box center [847, 236] width 104 height 21
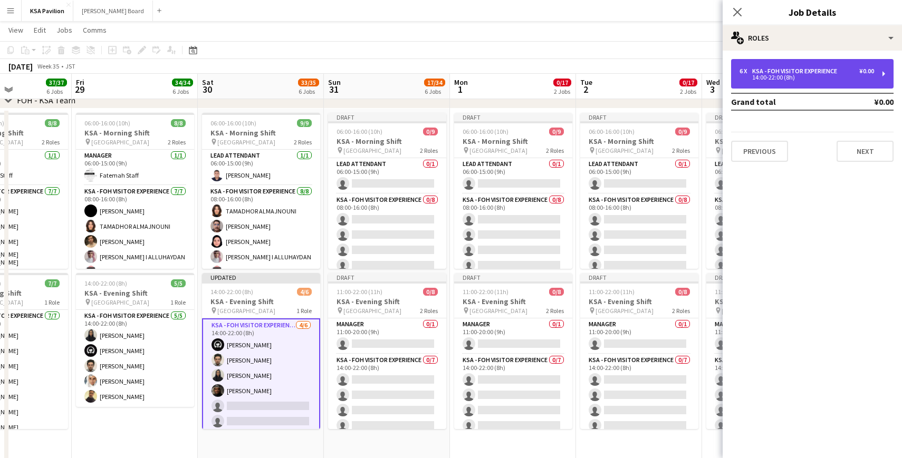
click at [853, 79] on div "14:00-22:00 (8h)" at bounding box center [806, 77] width 134 height 5
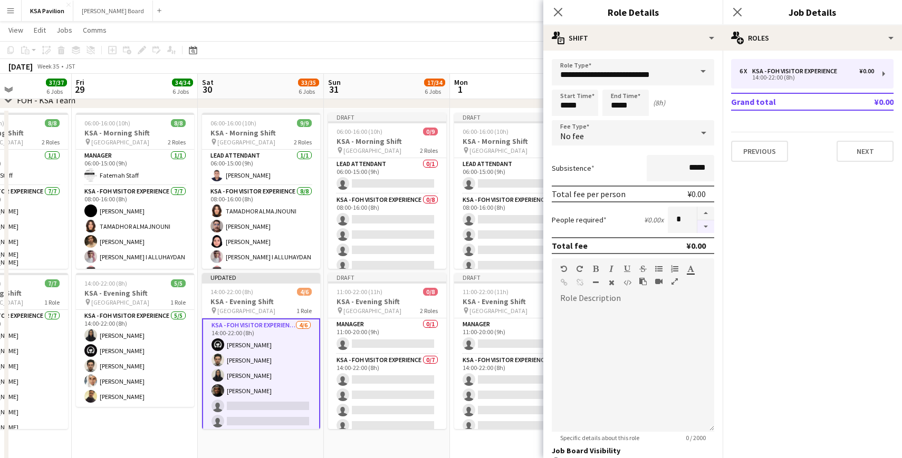
click at [706, 228] on button "button" at bounding box center [705, 226] width 17 height 13
type input "*"
click at [488, 81] on app-board-header-date "Mon 1 0/17 2 Jobs" at bounding box center [513, 86] width 126 height 25
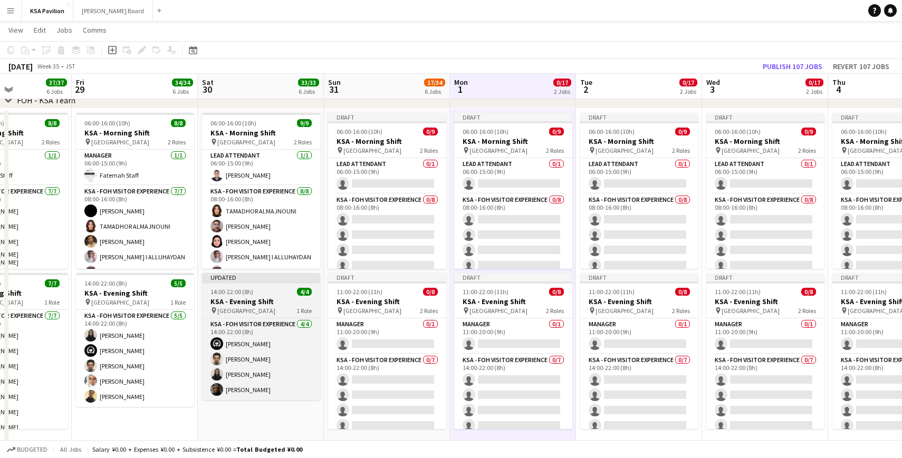
click at [269, 282] on div at bounding box center [261, 283] width 118 height 2
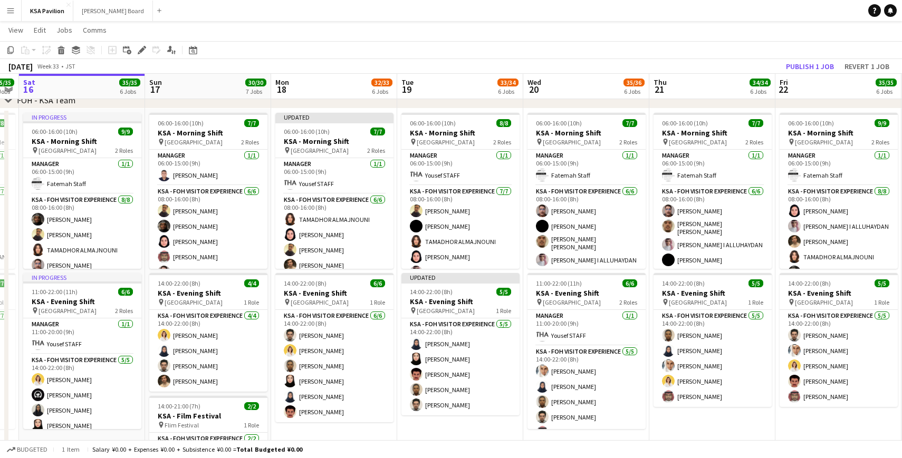
scroll to position [0, 231]
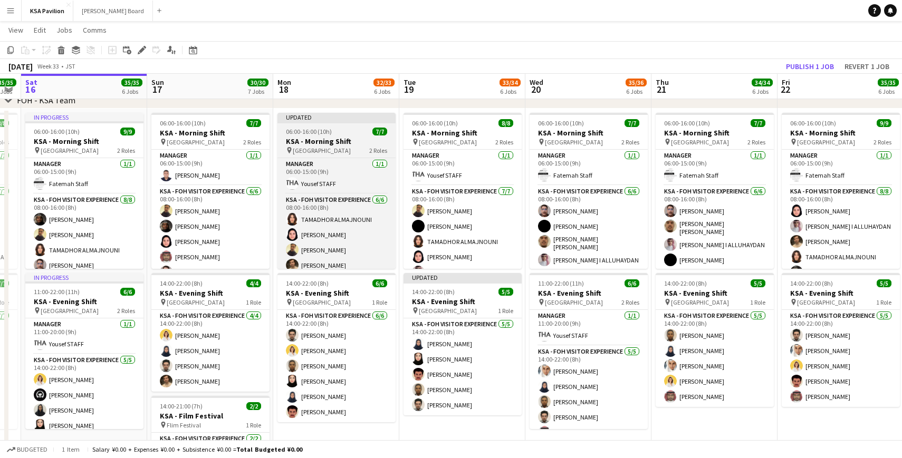
click at [329, 117] on div "Updated" at bounding box center [336, 117] width 118 height 8
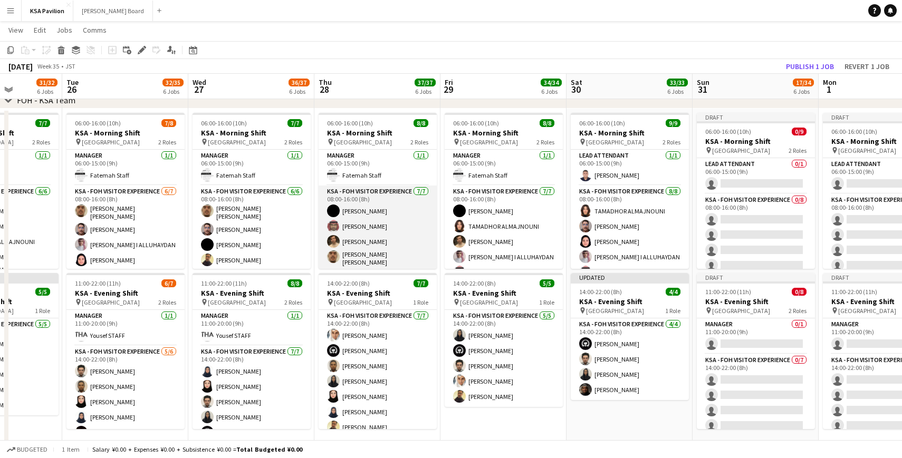
scroll to position [0, 304]
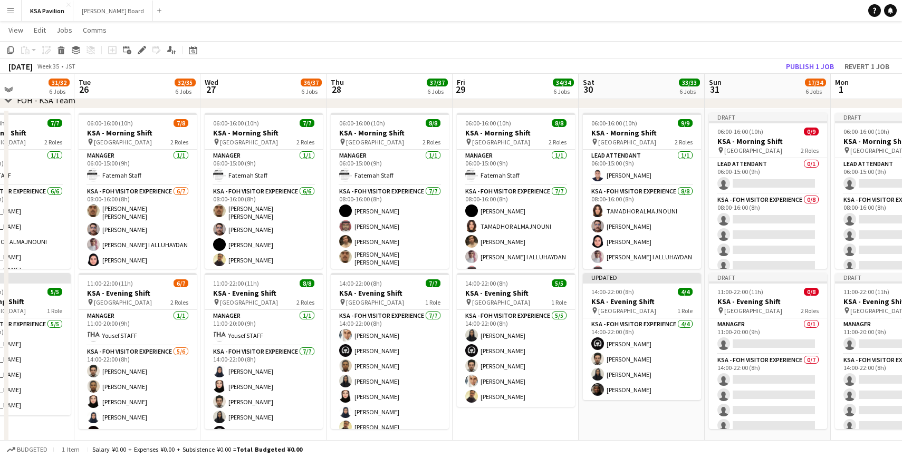
click at [612, 272] on app-date-cell "06:00-16:00 (10h) 9/9 KSA - Morning Shift pin [GEOGRAPHIC_DATA] 2 Roles LEAD AT…" at bounding box center [642, 308] width 126 height 398
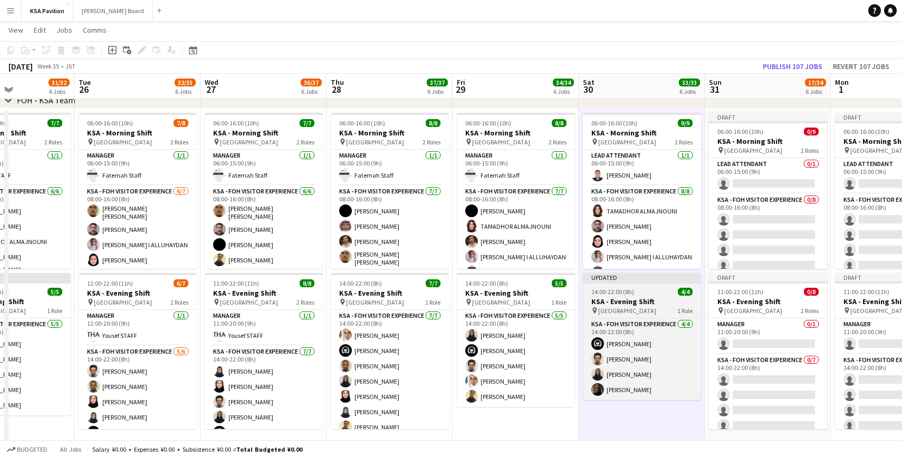
click at [603, 280] on div "Updated" at bounding box center [642, 277] width 118 height 8
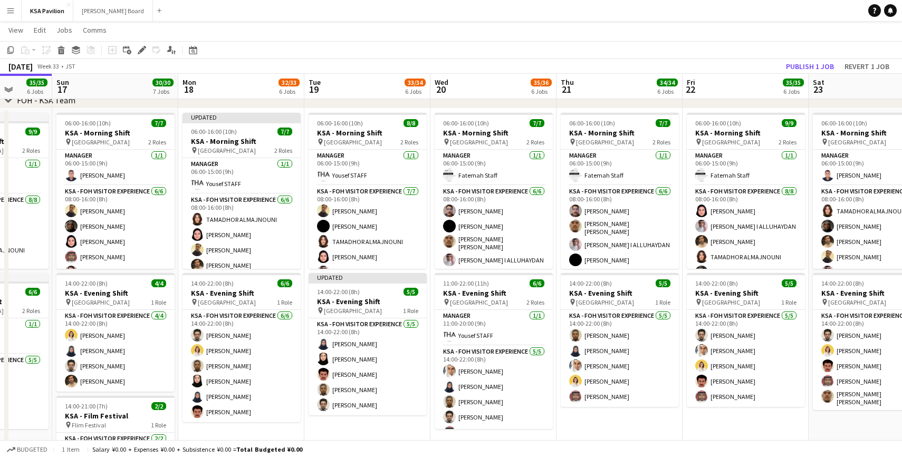
scroll to position [0, 316]
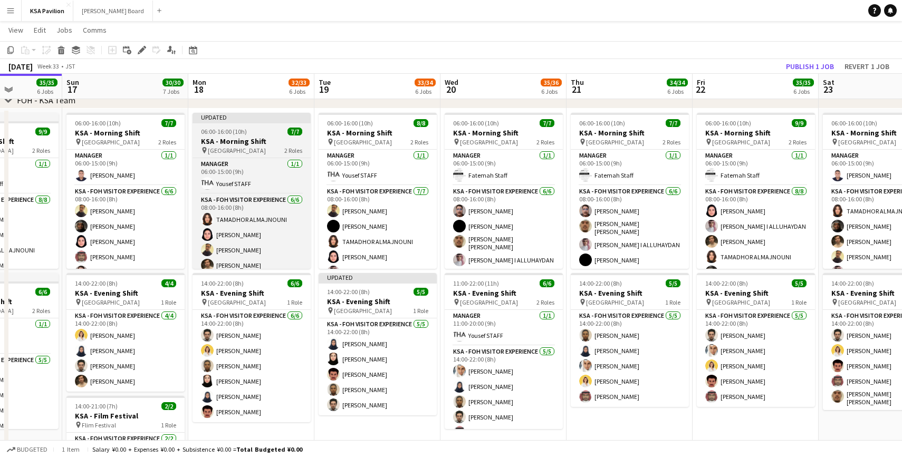
click at [262, 119] on div "Updated" at bounding box center [251, 117] width 118 height 8
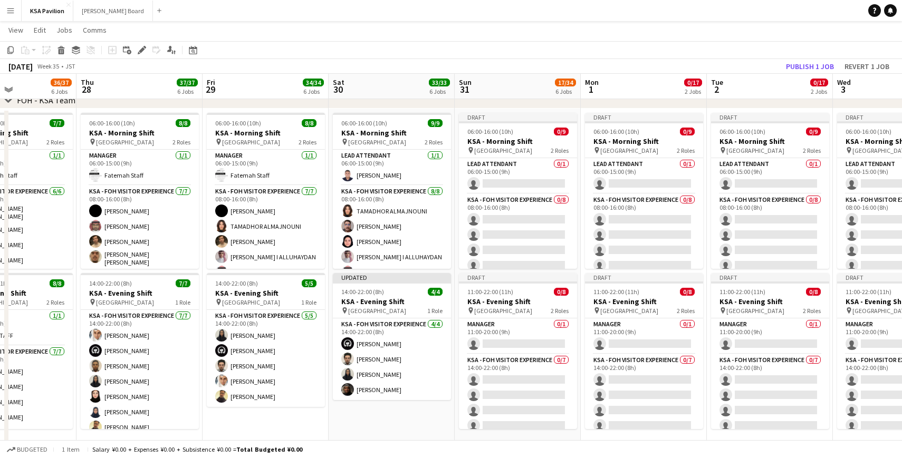
scroll to position [0, 293]
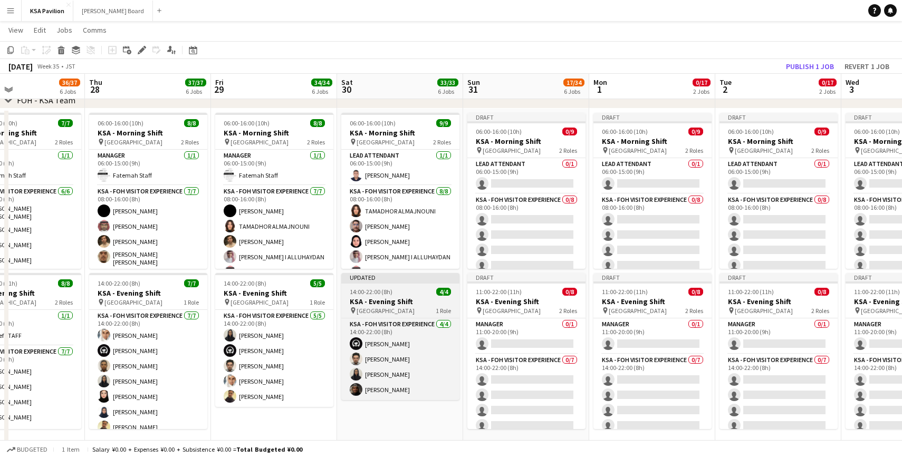
click at [393, 281] on div "Updated" at bounding box center [400, 277] width 118 height 8
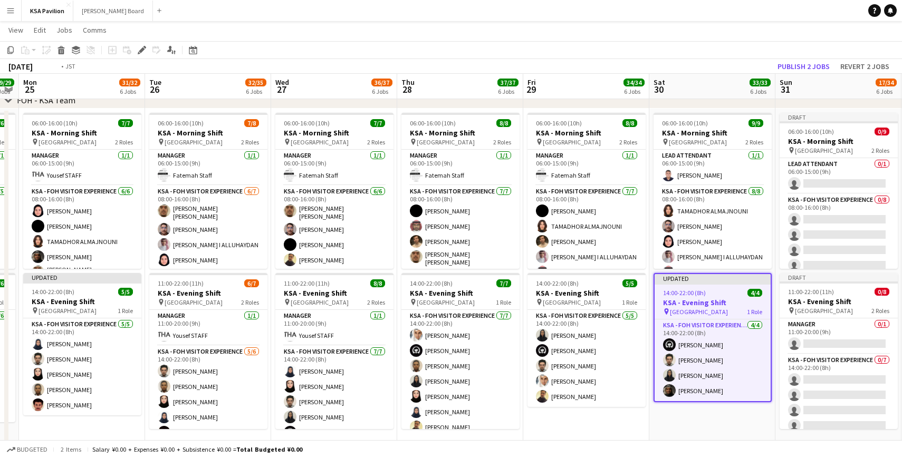
scroll to position [0, 312]
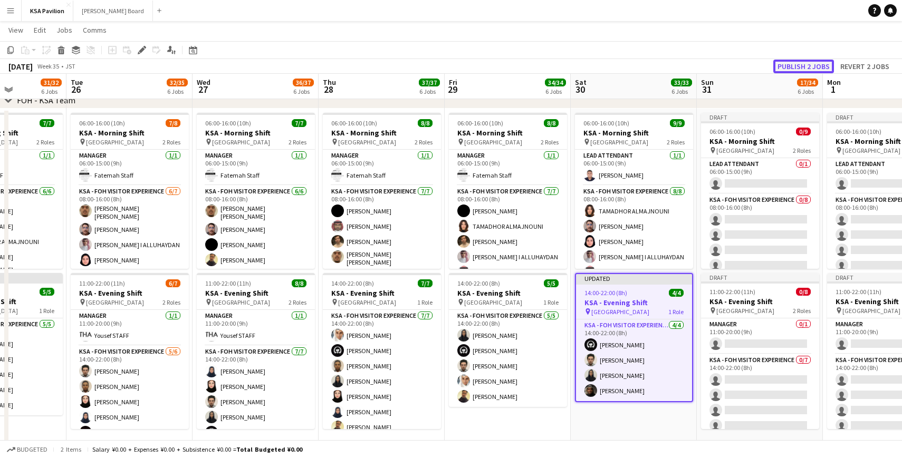
click at [791, 68] on button "Publish 2 jobs" at bounding box center [803, 67] width 61 height 14
